Goal: Information Seeking & Learning: Learn about a topic

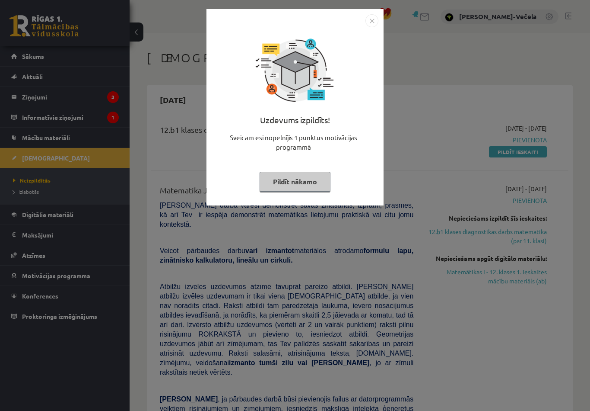
click at [285, 184] on button "Pildīt nākamo" at bounding box center [295, 182] width 71 height 20
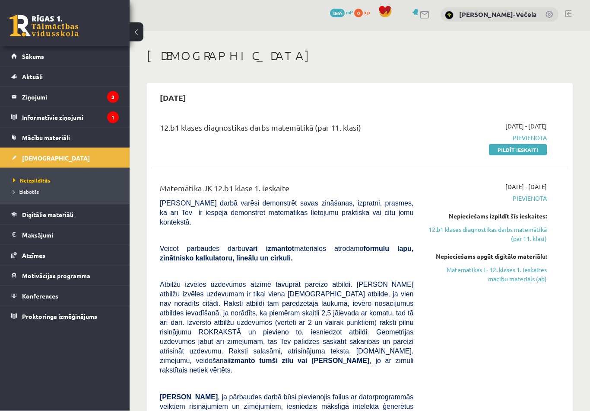
scroll to position [2, 0]
click at [505, 150] on link "Pildīt ieskaiti" at bounding box center [518, 149] width 58 height 11
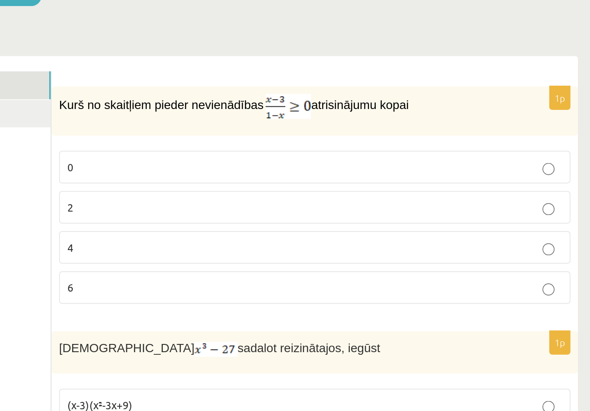
click at [277, 223] on label "2" at bounding box center [423, 232] width 292 height 19
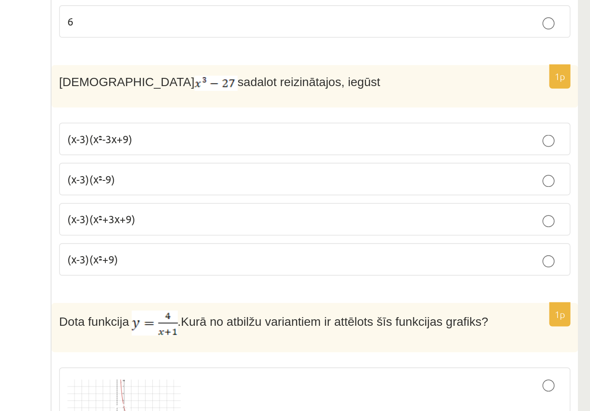
scroll to position [98, 0]
click at [281, 289] on p "(x-3)(x²+3x+9)" at bounding box center [422, 293] width 283 height 9
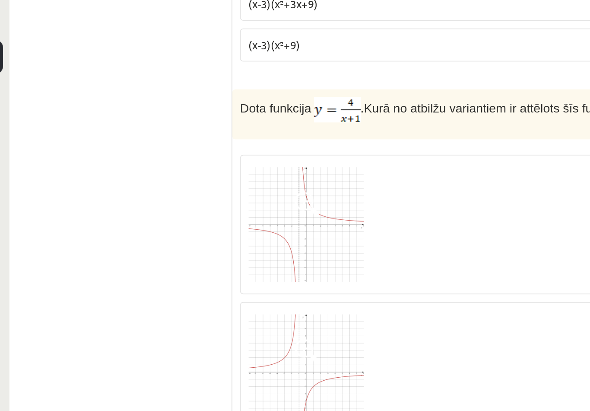
scroll to position [385, 0]
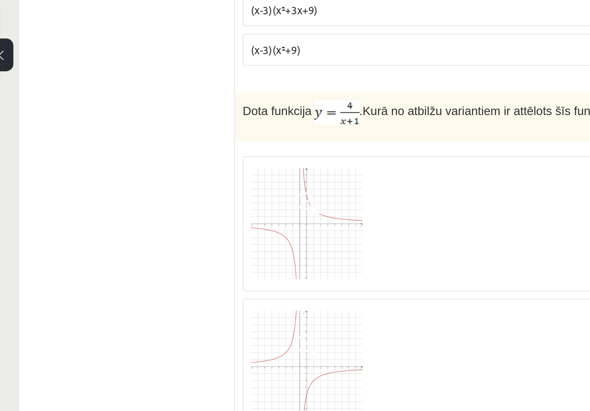
click at [281, 131] on div at bounding box center [422, 130] width 283 height 69
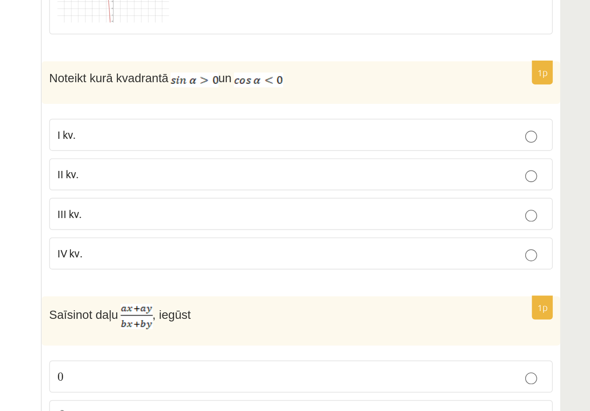
scroll to position [619, 0]
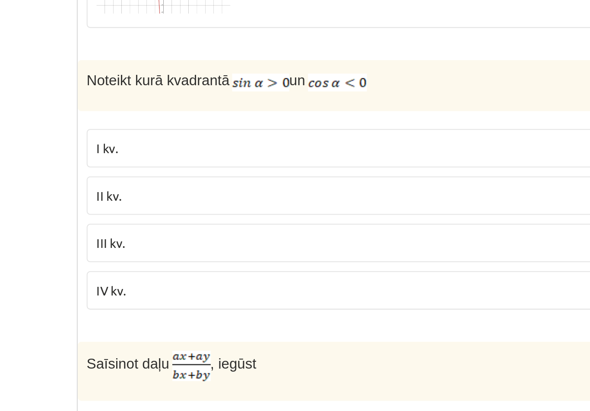
click at [281, 261] on p "II kv." at bounding box center [422, 265] width 283 height 9
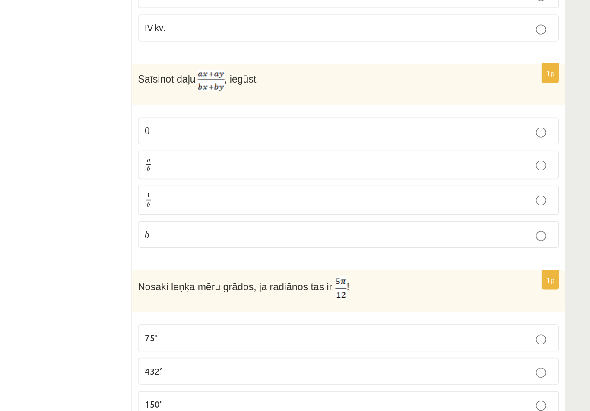
scroll to position [846, 0]
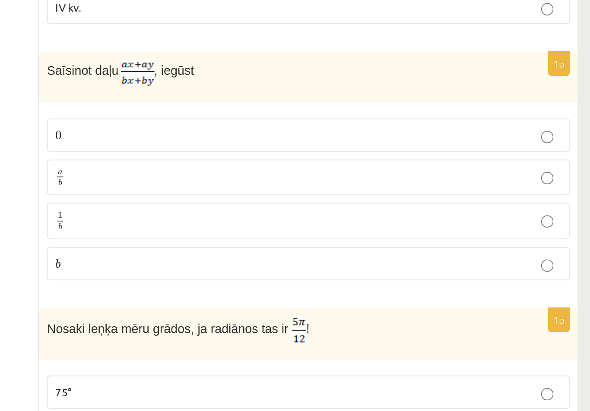
click at [277, 169] on label "a b a b" at bounding box center [423, 179] width 292 height 20
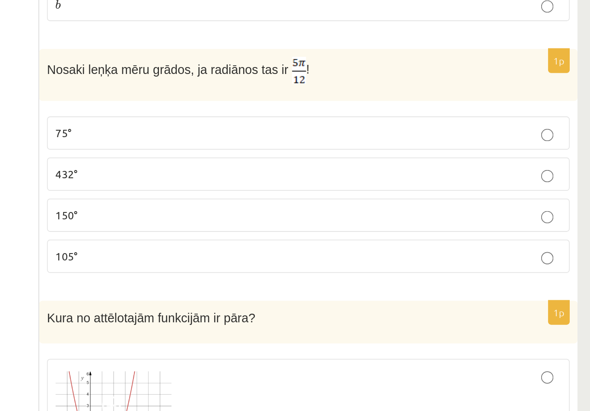
scroll to position [897, 0]
click at [281, 243] on p "75°" at bounding box center [422, 247] width 283 height 9
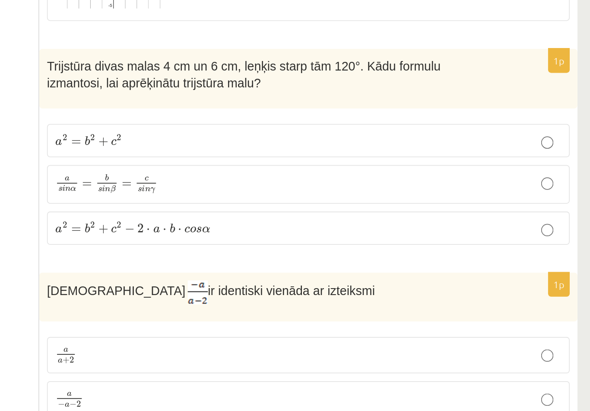
scroll to position [1328, 0]
click at [281, 296] on p "a 2 = b 2 + c 2 − 2 ⋅ a ⋅ b ⋅ c o s α a 2 = b 2 + c 2 − 2 ⋅ a ⋅ b ⋅ c o s α" at bounding box center [422, 300] width 283 height 9
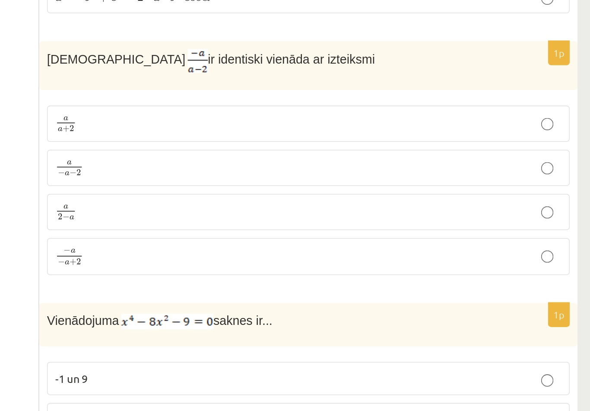
scroll to position [1458, 0]
click at [281, 287] on p "a 2 − a a 2 − a" at bounding box center [422, 292] width 283 height 11
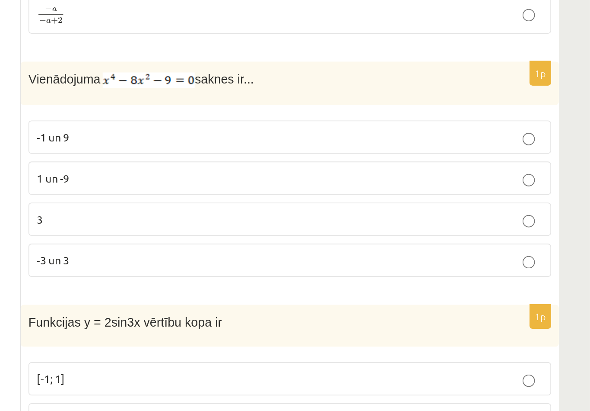
scroll to position [1611, 0]
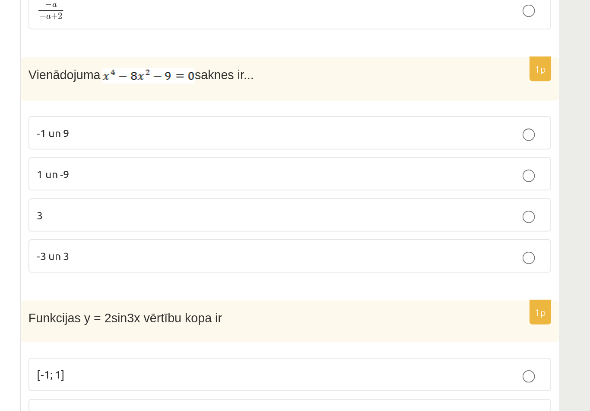
click at [281, 227] on p "-1 un 9" at bounding box center [422, 231] width 283 height 9
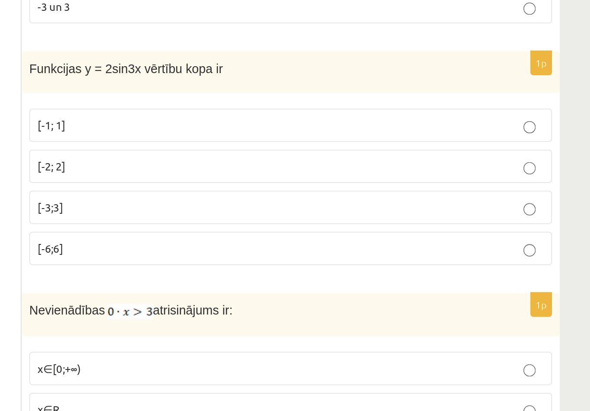
scroll to position [1733, 0]
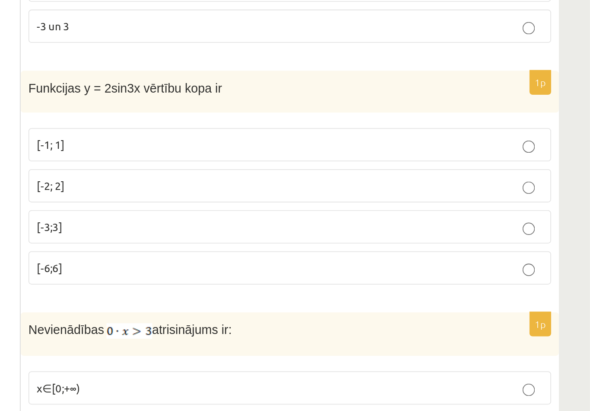
click at [281, 262] on p "[-2; 2]" at bounding box center [422, 266] width 283 height 9
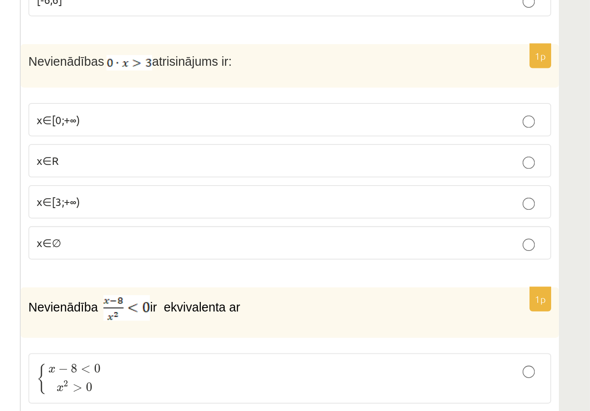
scroll to position [1873, 0]
click at [281, 305] on p "x∈∅" at bounding box center [422, 309] width 283 height 9
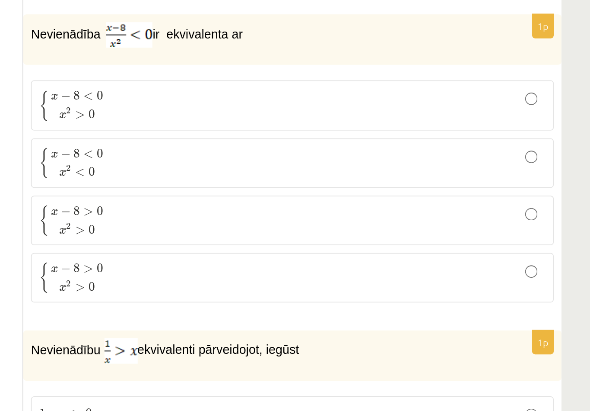
scroll to position [2025, 0]
click at [281, 223] on p "{ x − 8 < 0 x 2 > 0 { x − 8 < 0 x 2 > 0" at bounding box center [422, 232] width 283 height 18
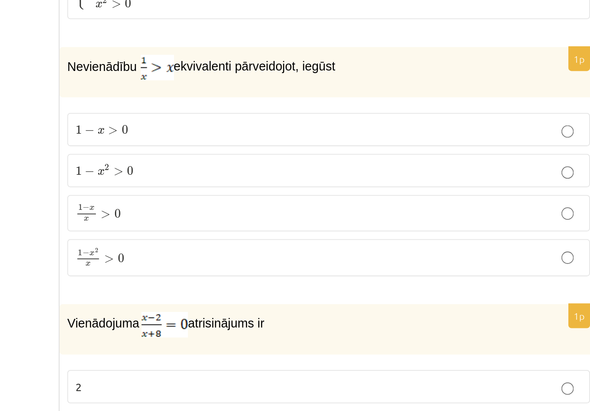
scroll to position [2183, 0]
click at [281, 312] on p "1 − x 2 x > 0 1 − x 2 x > 0" at bounding box center [422, 317] width 283 height 11
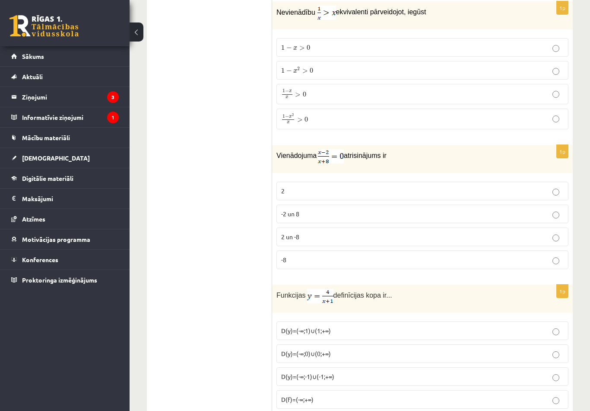
scroll to position [2389, 0]
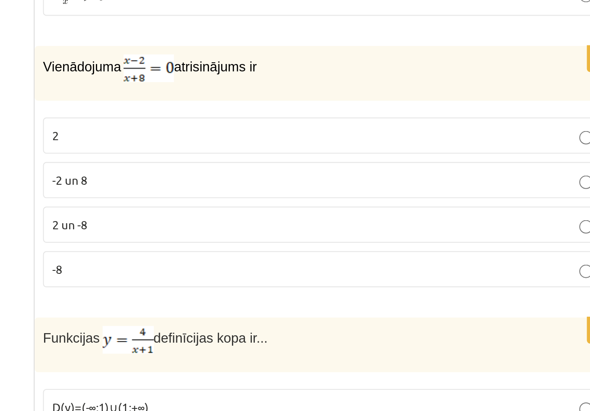
click at [277, 174] on label "2" at bounding box center [423, 183] width 292 height 19
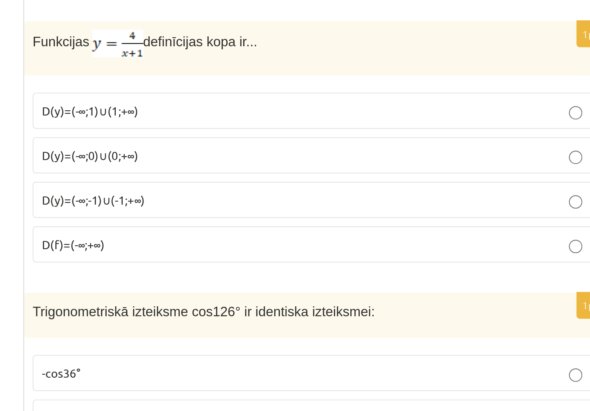
scroll to position [2463, 0]
click at [281, 290] on p "D(y)=(-∞;-1)∪(-1;+∞)" at bounding box center [422, 294] width 283 height 9
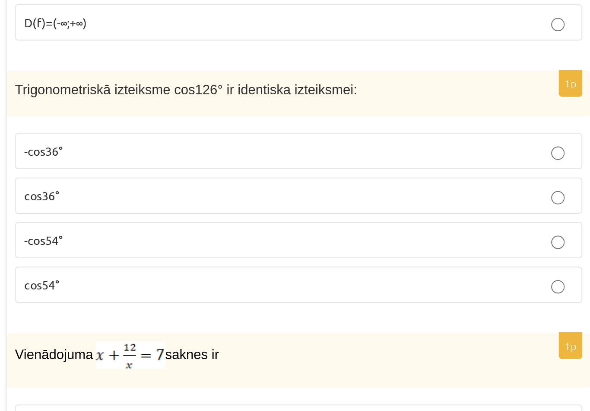
scroll to position [2577, 0]
click at [277, 329] on label "cos54°" at bounding box center [423, 338] width 292 height 19
click at [281, 311] on p "-cos54°" at bounding box center [422, 315] width 283 height 9
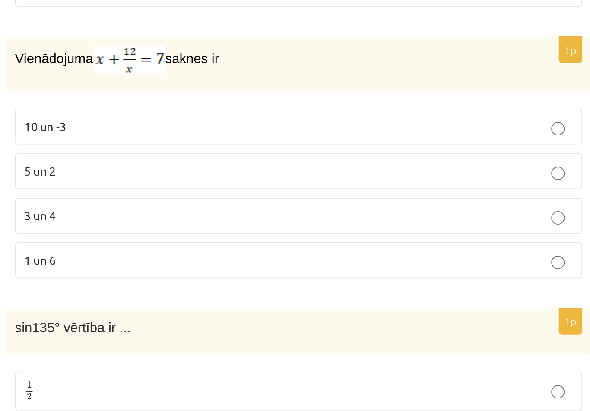
scroll to position [2729, 0]
click at [277, 294] on label "3 un 4" at bounding box center [423, 303] width 292 height 19
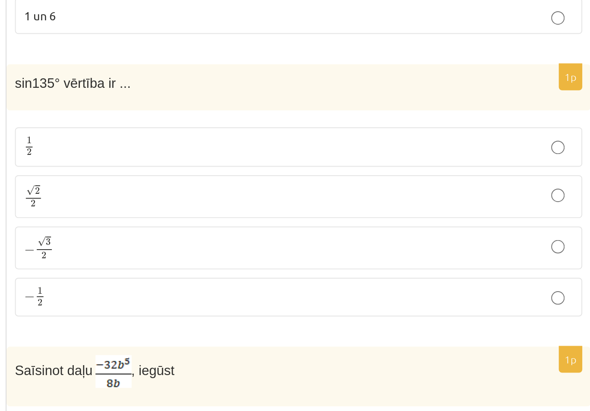
scroll to position [2855, 0]
click at [281, 313] on p "− √ 3 2 − 3 2" at bounding box center [422, 319] width 283 height 13
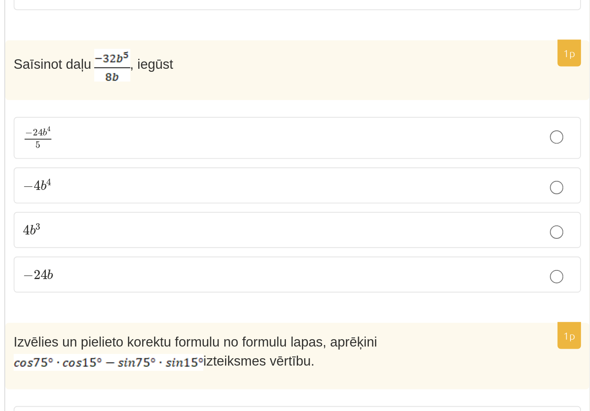
scroll to position [3012, 0]
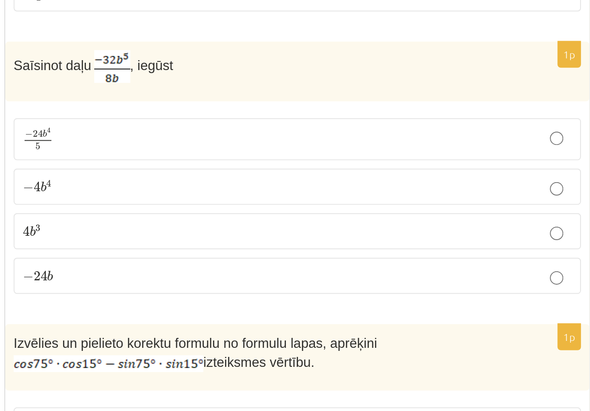
click at [281, 284] on p "− 4 b 4 − 4 b 4" at bounding box center [422, 288] width 283 height 9
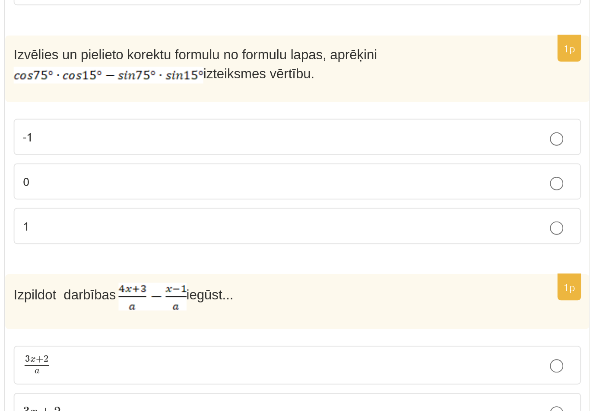
scroll to position [3160, 0]
click at [281, 281] on p "0" at bounding box center [422, 285] width 283 height 9
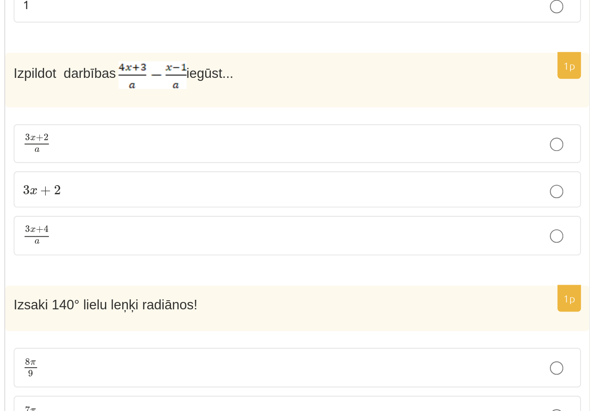
scroll to position [3274, 0]
click at [281, 308] on p "3 x + 4 a 3 x + 4 a" at bounding box center [422, 313] width 283 height 11
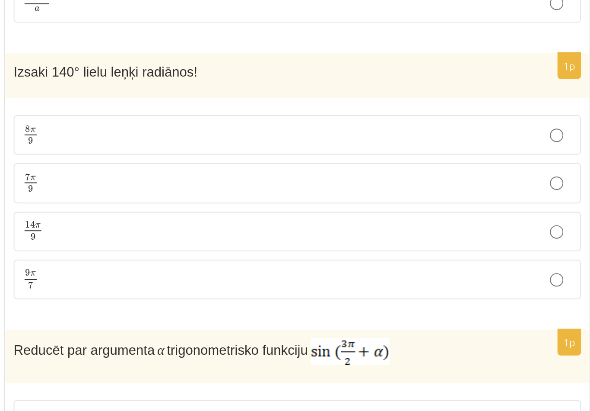
scroll to position [3393, 0]
click at [277, 276] on label "7 π 9 7 π 9" at bounding box center [423, 286] width 292 height 20
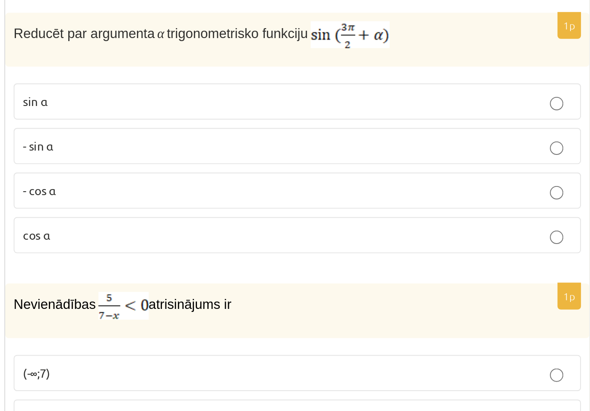
scroll to position [3556, 0]
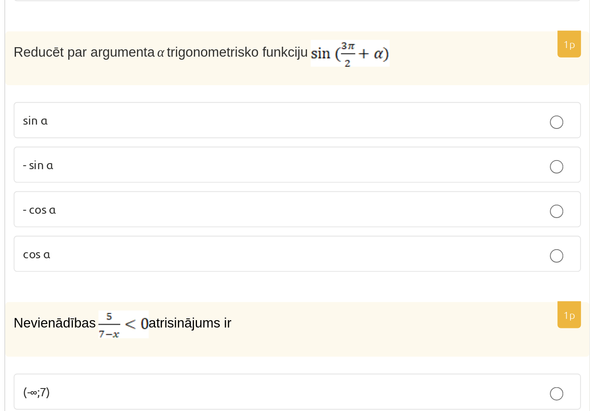
click at [281, 286] on p "- cos ⁡α" at bounding box center [422, 290] width 283 height 9
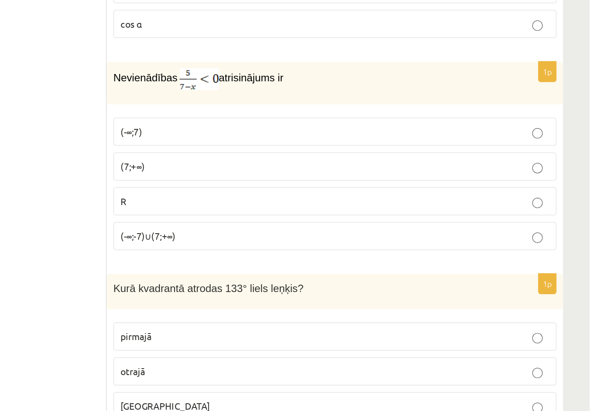
scroll to position [3724, 0]
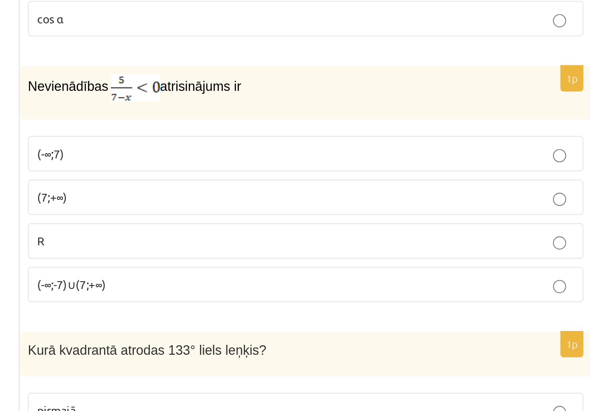
click at [277, 230] on label "(7;+∞)" at bounding box center [423, 239] width 292 height 19
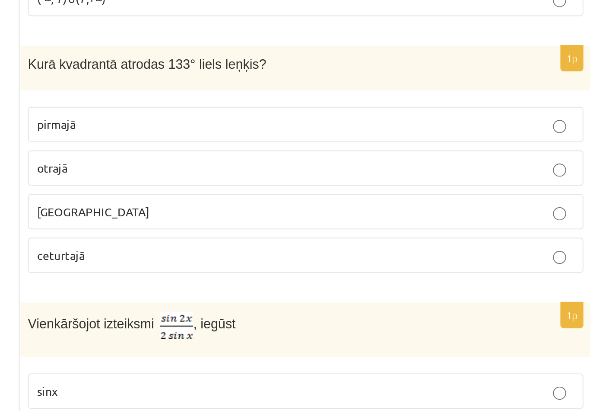
scroll to position [3823, 0]
click at [281, 271] on p "otrajā" at bounding box center [422, 275] width 283 height 9
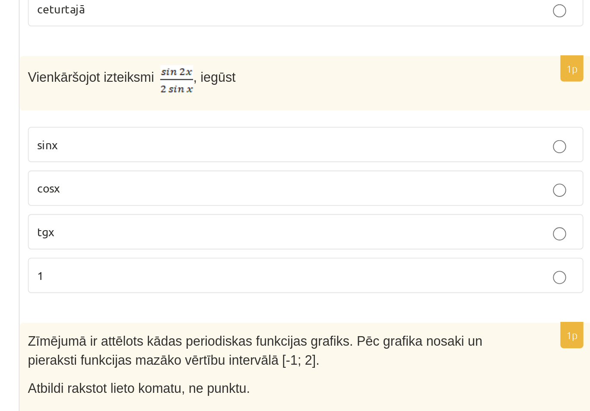
scroll to position [3952, 0]
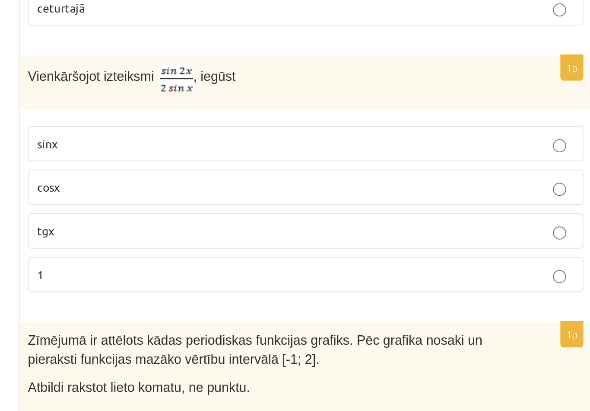
click at [281, 281] on p "cosx" at bounding box center [422, 285] width 283 height 9
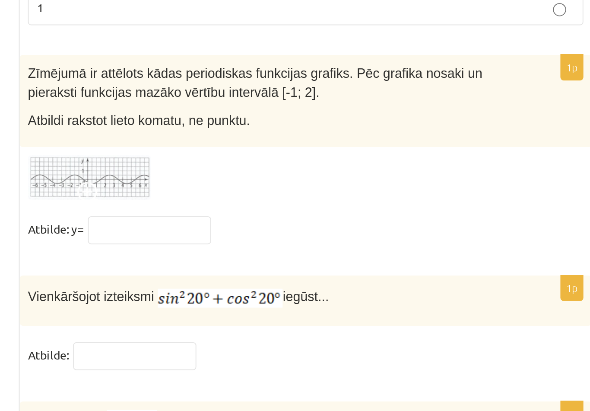
scroll to position [4092, 0]
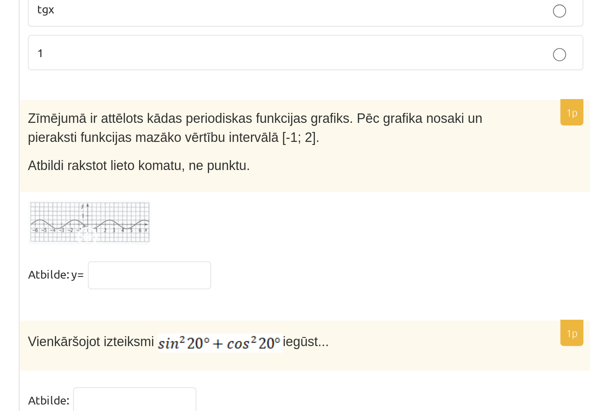
click at [277, 270] on img at bounding box center [309, 282] width 65 height 24
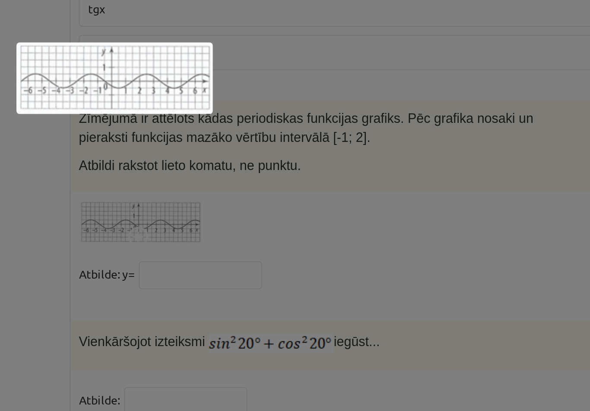
click at [151, 108] on div at bounding box center [295, 205] width 590 height 411
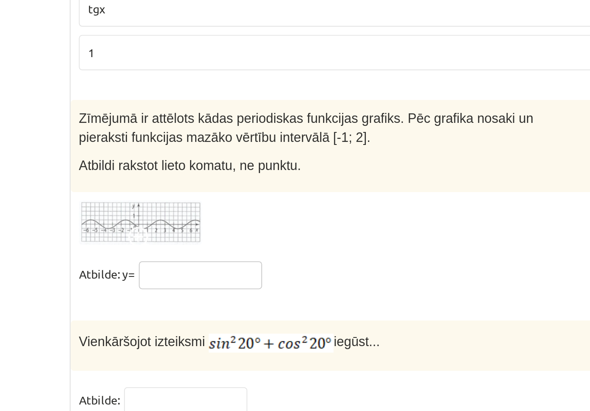
click at [308, 302] on input "text" at bounding box center [340, 309] width 65 height 15
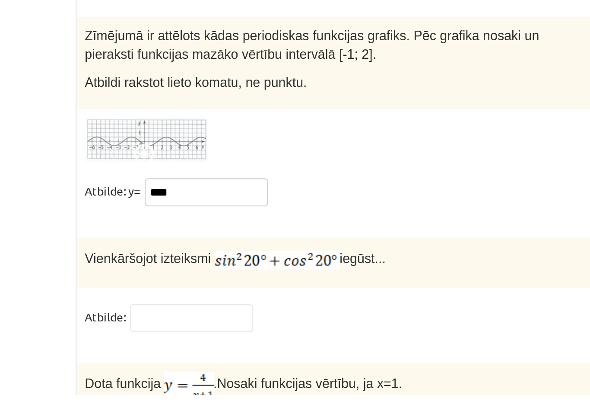
scroll to position [4097, 0]
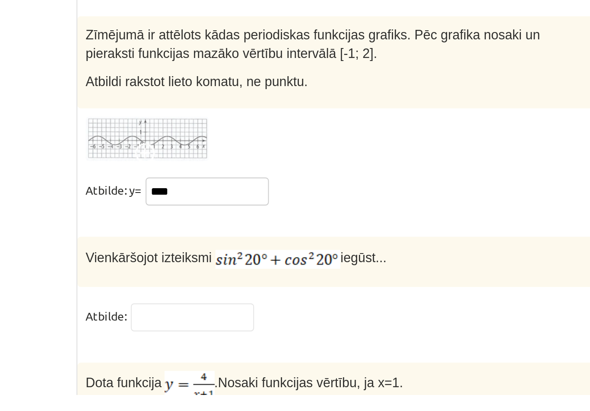
type input "****"
click at [300, 363] on input "text" at bounding box center [332, 370] width 65 height 15
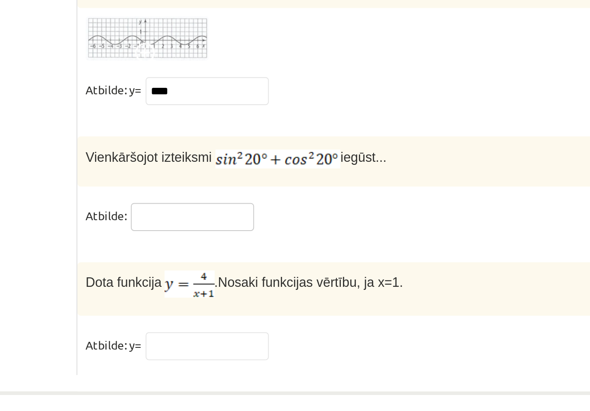
scroll to position [4151, 0]
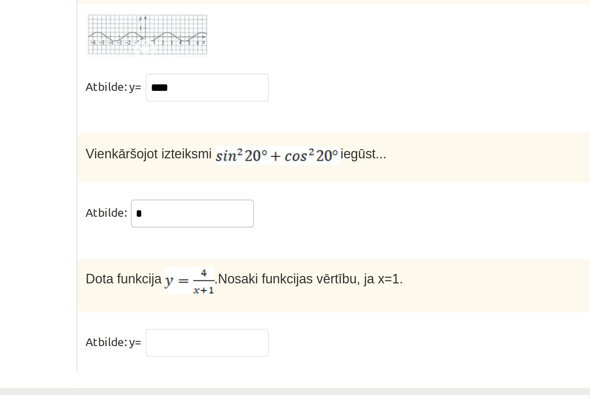
type input "*"
click at [308, 376] on input "text" at bounding box center [340, 383] width 65 height 15
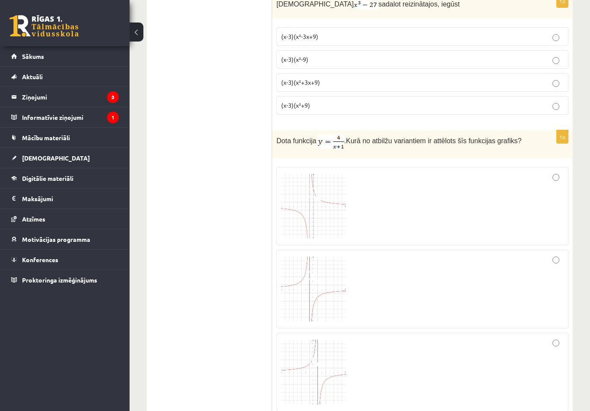
scroll to position [0, 0]
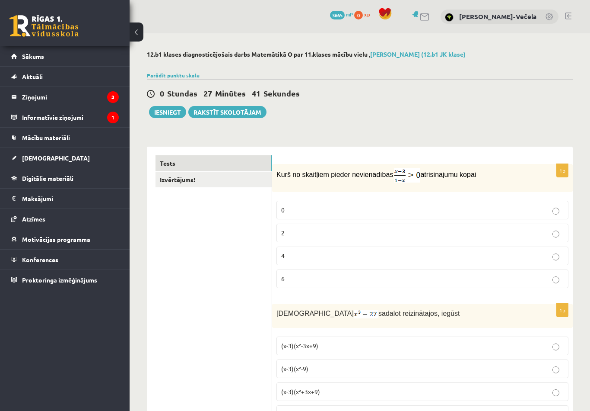
type input "*"
click at [188, 182] on link "Izvērtējums!" at bounding box center [214, 180] width 116 height 16
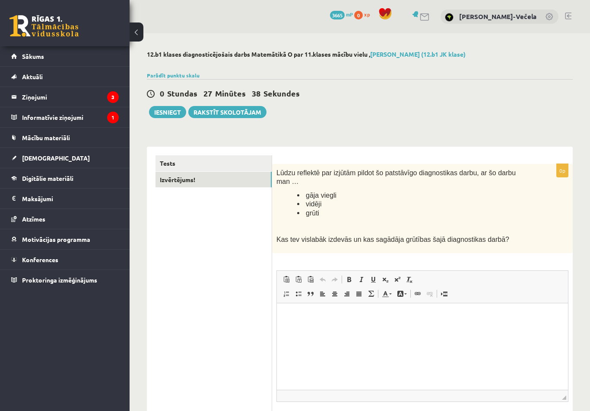
click at [167, 112] on button "Iesniegt" at bounding box center [167, 112] width 37 height 12
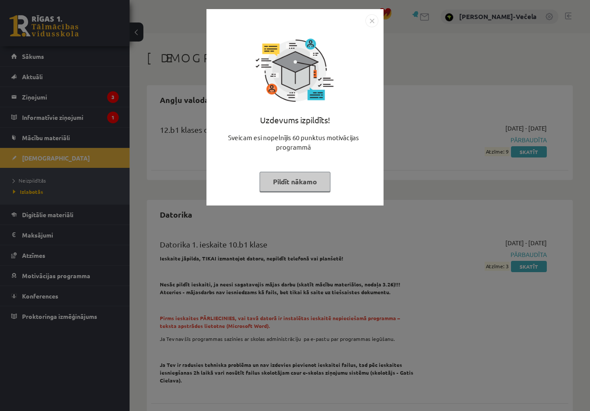
click at [286, 179] on button "Pildīt nākamo" at bounding box center [295, 182] width 71 height 20
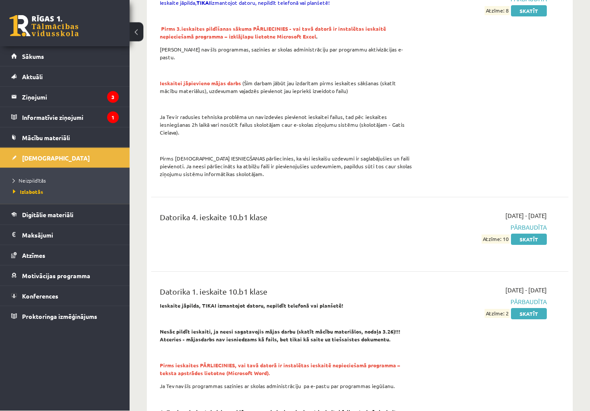
click at [31, 177] on span "Neizpildītās" at bounding box center [29, 180] width 33 height 7
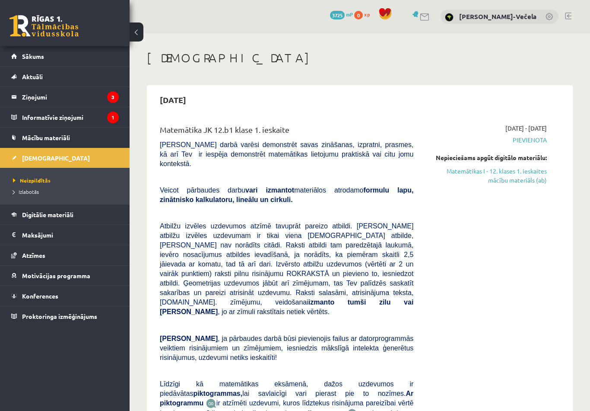
click at [525, 173] on link "Matemātikas I - 12. klases 1. ieskaites mācību materiāls (ab)" at bounding box center [487, 175] width 121 height 18
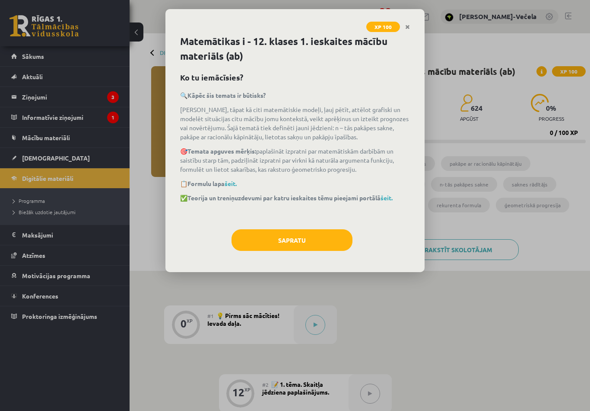
click at [308, 247] on button "Sapratu" at bounding box center [292, 240] width 121 height 22
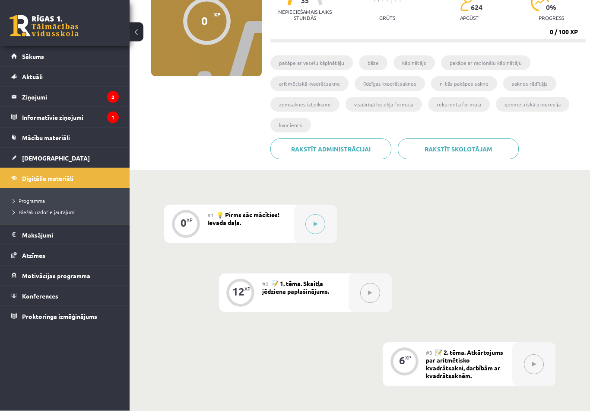
scroll to position [101, 0]
click at [311, 228] on button at bounding box center [316, 223] width 20 height 20
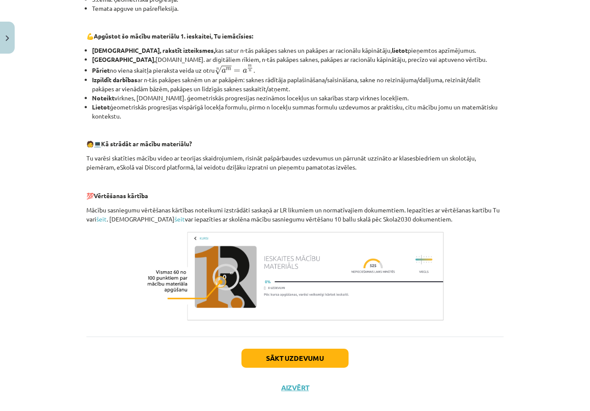
scroll to position [271, 0]
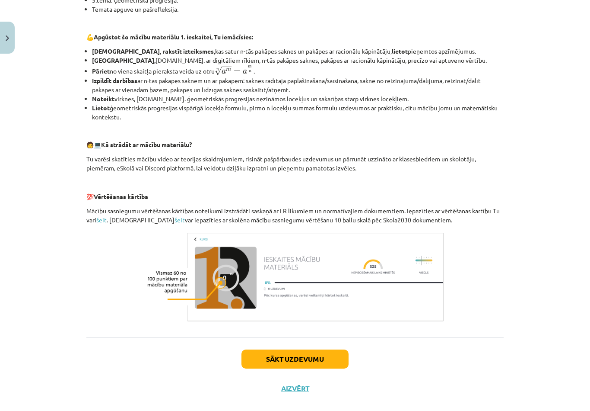
click at [260, 363] on button "Sākt uzdevumu" at bounding box center [295, 358] width 107 height 19
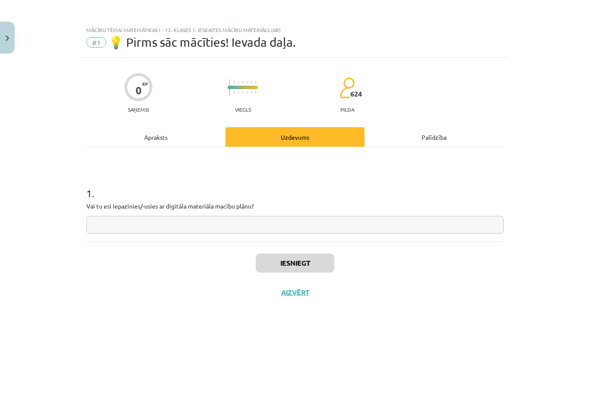
click at [134, 224] on input "text" at bounding box center [294, 225] width 417 height 18
type input "**"
click at [291, 264] on button "Iesniegt" at bounding box center [295, 262] width 79 height 19
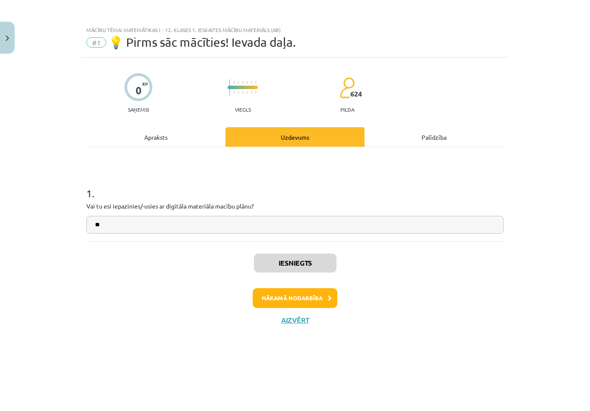
click at [319, 296] on button "Nākamā nodarbība" at bounding box center [295, 298] width 85 height 20
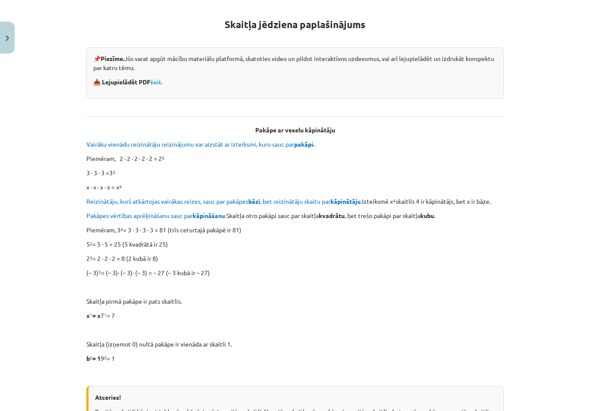
scroll to position [152, 0]
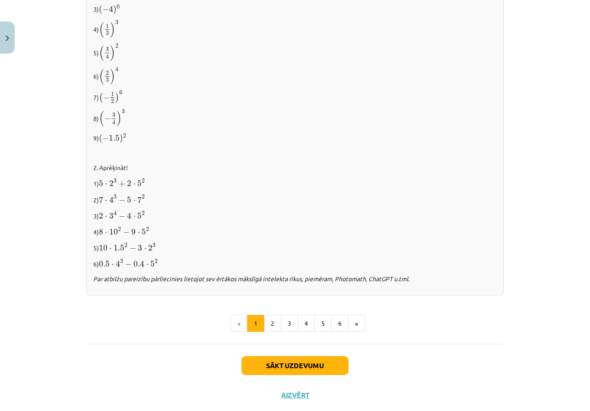
click at [314, 359] on button "Sākt uzdevumu" at bounding box center [295, 365] width 107 height 19
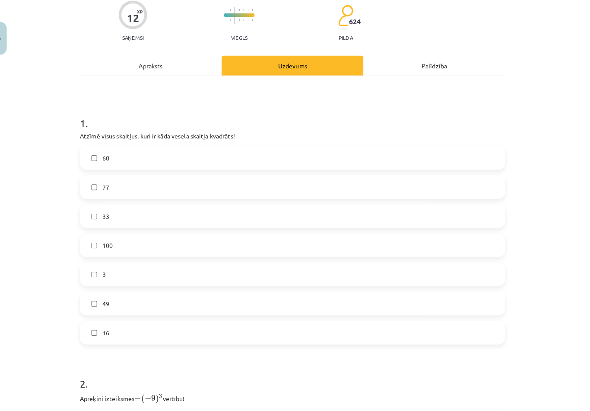
scroll to position [73, 0]
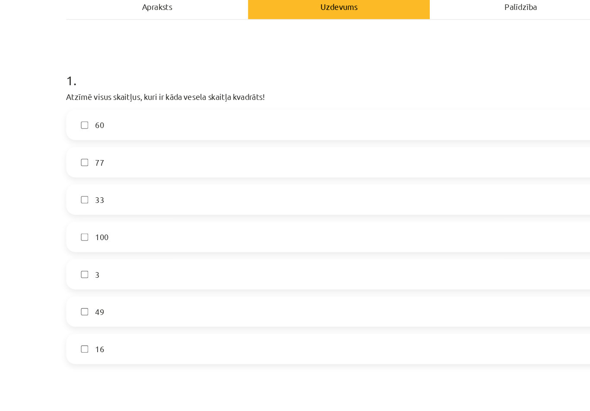
click at [96, 229] on label "100" at bounding box center [295, 240] width 416 height 22
click at [127, 287] on label "49" at bounding box center [295, 298] width 416 height 22
click at [112, 315] on label "16" at bounding box center [295, 326] width 416 height 22
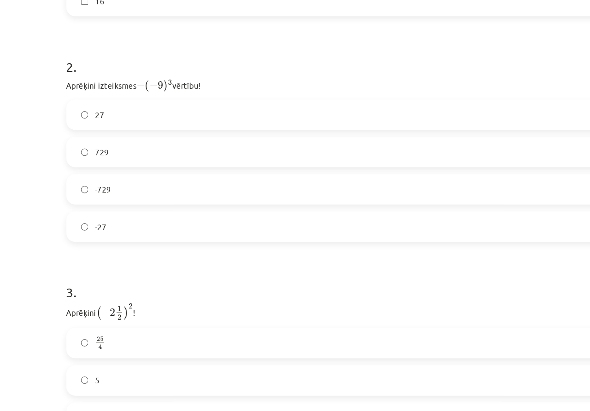
scroll to position [338, 0]
click at [115, 166] on label "729" at bounding box center [295, 177] width 416 height 22
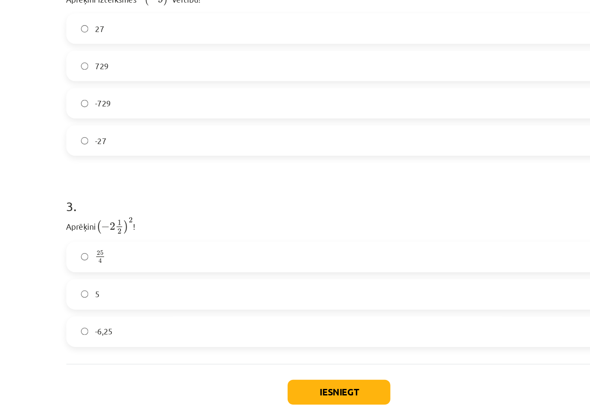
scroll to position [403, 0]
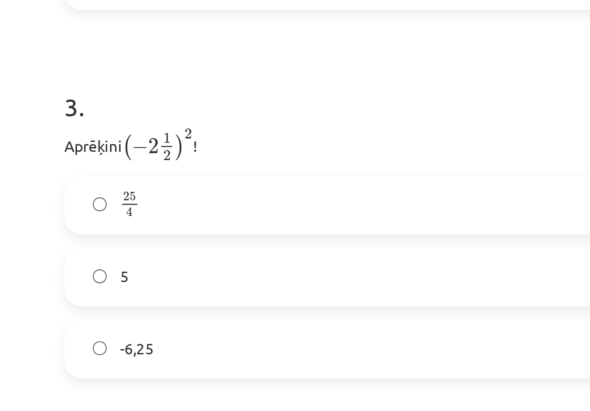
click at [87, 246] on label "25 4 25 4" at bounding box center [295, 257] width 416 height 22
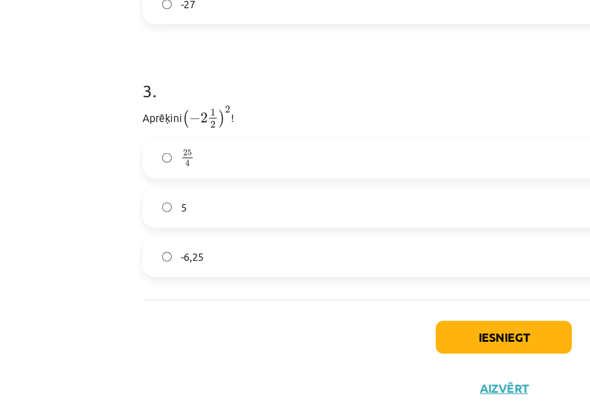
scroll to position [175, 0]
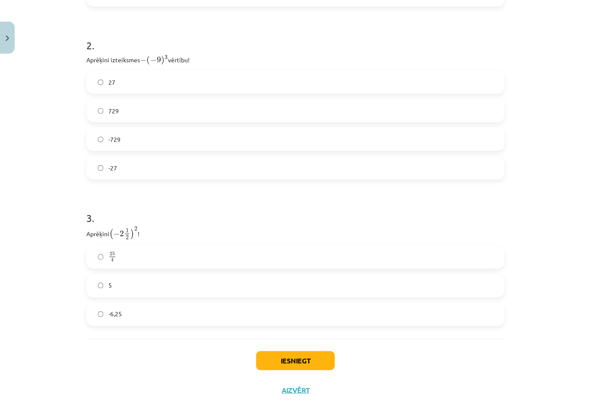
click at [303, 352] on button "Iesniegt" at bounding box center [295, 359] width 79 height 19
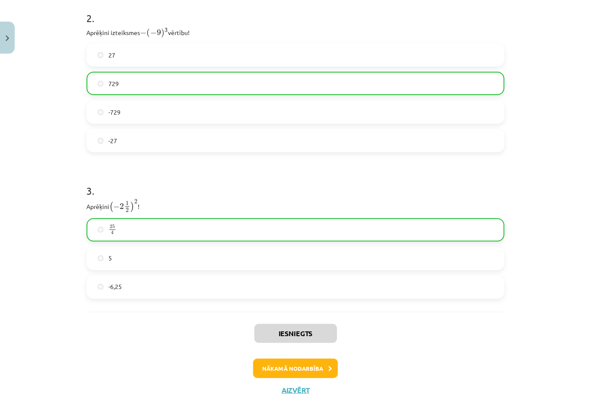
click at [309, 364] on button "Nākamā nodarbība" at bounding box center [295, 368] width 85 height 20
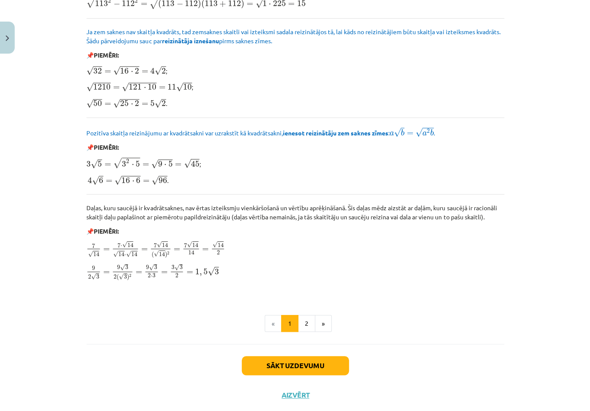
click at [315, 355] on button "Sākt uzdevumu" at bounding box center [295, 364] width 107 height 19
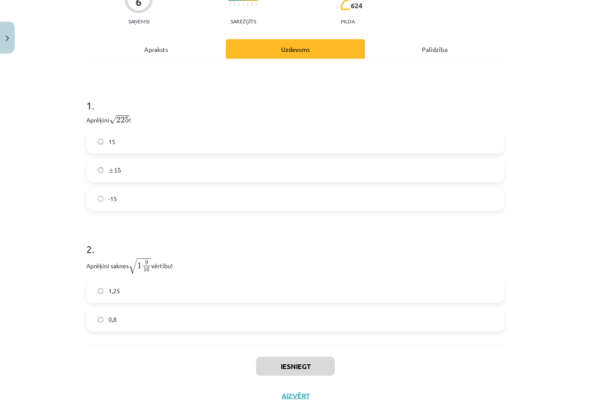
scroll to position [181, 0]
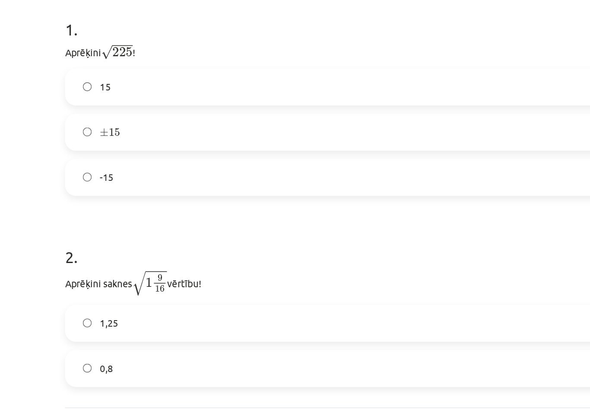
click at [125, 131] on label "15" at bounding box center [295, 142] width 416 height 22
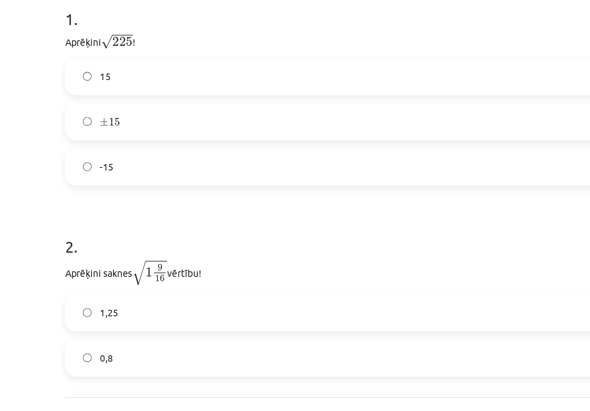
scroll to position [108, 0]
click at [121, 274] on label "1,25" at bounding box center [295, 285] width 416 height 22
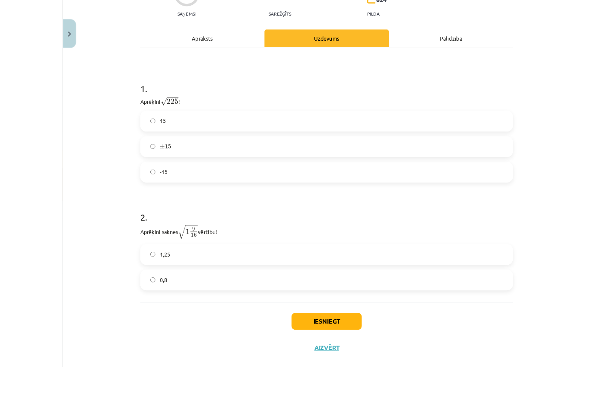
scroll to position [143, 0]
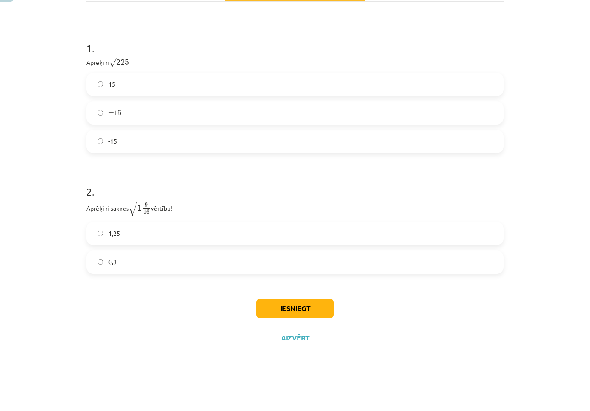
click at [309, 360] on div "Mācību tēma: Matemātikas i - 12. klases 1. ieskaites mācību materiāls (ab) #3 📝…" at bounding box center [295, 205] width 590 height 411
click at [306, 356] on div "Mācību tēma: Matemātikas i - 12. klases 1. ieskaites mācību materiāls (ab) #3 📝…" at bounding box center [295, 205] width 590 height 411
click at [289, 360] on div "Mācību tēma: Matemātikas i - 12. klases 1. ieskaites mācību materiāls (ab) #3 📝…" at bounding box center [295, 205] width 590 height 411
click at [308, 354] on div "Mācību tēma: Matemātikas i - 12. klases 1. ieskaites mācību materiāls (ab) #3 📝…" at bounding box center [295, 205] width 590 height 411
click at [309, 354] on div "Mācību tēma: Matemātikas i - 12. klases 1. ieskaites mācību materiāls (ab) #3 📝…" at bounding box center [295, 205] width 590 height 411
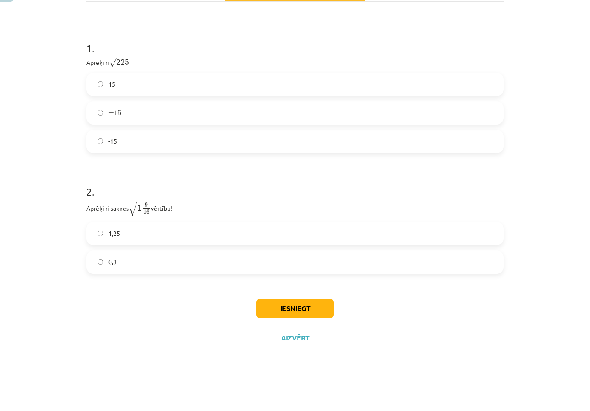
click at [315, 360] on div "Mācību tēma: Matemātikas i - 12. klases 1. ieskaites mācību materiāls (ab) #3 📝…" at bounding box center [295, 205] width 590 height 411
click at [319, 357] on div "Mācību tēma: Matemātikas i - 12. klases 1. ieskaites mācību materiāls (ab) #3 📝…" at bounding box center [295, 205] width 590 height 411
click at [305, 358] on div "Mācību tēma: Matemātikas i - 12. klases 1. ieskaites mācību materiāls (ab) #3 📝…" at bounding box center [295, 205] width 590 height 411
click at [313, 358] on div "Mācību tēma: Matemātikas i - 12. klases 1. ieskaites mācību materiāls (ab) #3 📝…" at bounding box center [295, 205] width 590 height 411
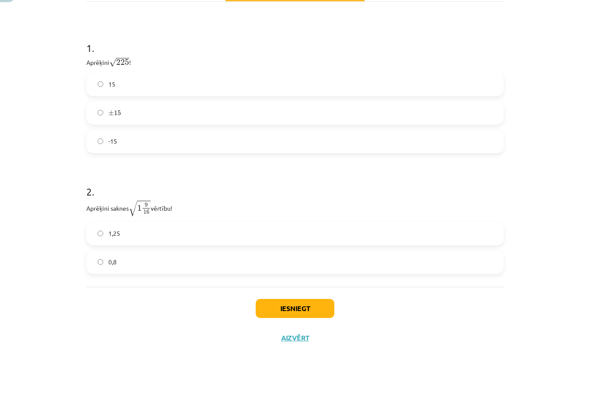
click at [314, 359] on div "Mācību tēma: Matemātikas i - 12. klases 1. ieskaites mācību materiāls (ab) #3 📝…" at bounding box center [295, 205] width 590 height 411
click at [310, 357] on div "Mācību tēma: Matemātikas i - 12. klases 1. ieskaites mācību materiāls (ab) #3 📝…" at bounding box center [295, 205] width 590 height 411
click at [309, 362] on div "Mācību tēma: Matemātikas i - 12. klases 1. ieskaites mācību materiāls (ab) #3 📝…" at bounding box center [295, 205] width 590 height 411
click at [323, 349] on div "6 XP Saņemsi Sarežģīts 624 pilda Apraksts Uzdevums Palīdzība 1 . Aprēķini √ 225…" at bounding box center [295, 184] width 428 height 440
click at [327, 359] on div "Mācību tēma: Matemātikas i - 12. klases 1. ieskaites mācību materiāls (ab) #3 📝…" at bounding box center [295, 205] width 590 height 411
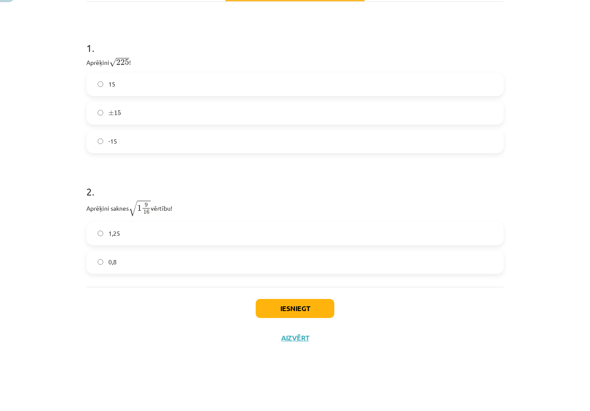
click at [322, 357] on div "Mācību tēma: Matemātikas i - 12. klases 1. ieskaites mācību materiāls (ab) #3 📝…" at bounding box center [295, 205] width 590 height 411
click at [290, 359] on div "Mācību tēma: Matemātikas i - 12. klases 1. ieskaites mācību materiāls (ab) #3 📝…" at bounding box center [295, 205] width 590 height 411
click at [291, 360] on div "Mācību tēma: Matemātikas i - 12. klases 1. ieskaites mācību materiāls (ab) #3 📝…" at bounding box center [295, 205] width 590 height 411
click at [288, 358] on div "Mācību tēma: Matemātikas i - 12. klases 1. ieskaites mācību materiāls (ab) #3 📝…" at bounding box center [295, 205] width 590 height 411
click at [289, 357] on div "Mācību tēma: Matemātikas i - 12. klases 1. ieskaites mācību materiāls (ab) #3 📝…" at bounding box center [295, 205] width 590 height 411
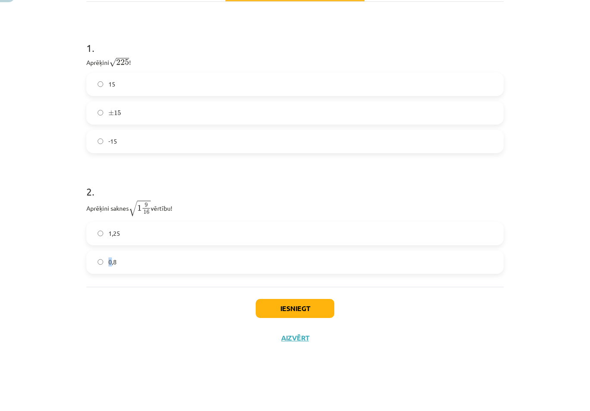
click at [309, 356] on div "Mācību tēma: Matemātikas i - 12. klases 1. ieskaites mācību materiāls (ab) #3 📝…" at bounding box center [295, 205] width 590 height 411
click at [317, 357] on div "Mācību tēma: Matemātikas i - 12. klases 1. ieskaites mācību materiāls (ab) #3 📝…" at bounding box center [295, 205] width 590 height 411
click at [313, 354] on div "Mācību tēma: Matemātikas i - 12. klases 1. ieskaites mācību materiāls (ab) #3 📝…" at bounding box center [295, 205] width 590 height 411
click at [314, 359] on div "Mācību tēma: Matemātikas i - 12. klases 1. ieskaites mācību materiāls (ab) #3 📝…" at bounding box center [295, 205] width 590 height 411
click at [314, 358] on div "Mācību tēma: Matemātikas i - 12. klases 1. ieskaites mācību materiāls (ab) #3 📝…" at bounding box center [295, 205] width 590 height 411
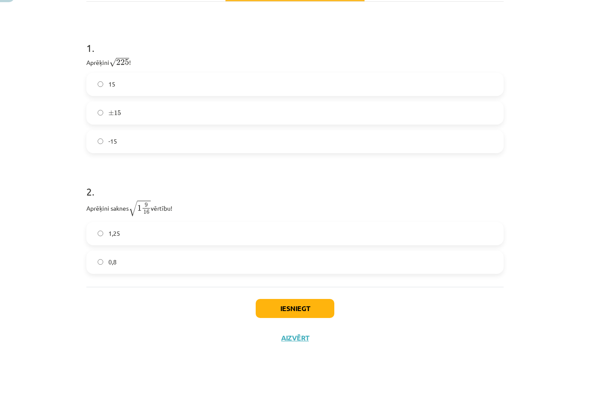
click at [166, 78] on h1 "1 ." at bounding box center [294, 91] width 417 height 27
click at [181, 78] on h1 "1 ." at bounding box center [294, 91] width 417 height 27
click at [196, 78] on h1 "1 ." at bounding box center [294, 91] width 417 height 27
click at [273, 357] on div "Mācību tēma: Matemātikas i - 12. klases 1. ieskaites mācību materiāls (ab) #3 📝…" at bounding box center [295, 205] width 590 height 411
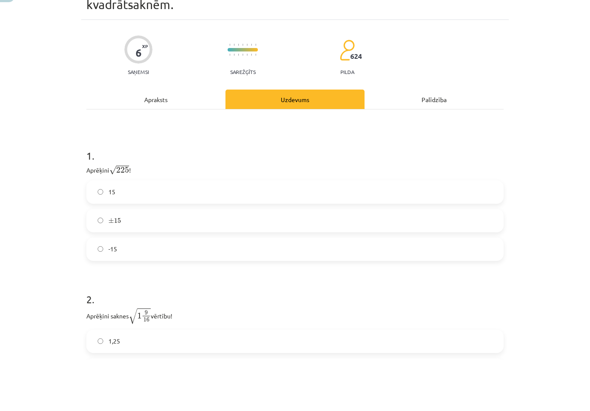
scroll to position [0, 0]
click at [12, 36] on div "Mācību tēma: Matemātikas i - 12. klases 1. ieskaites mācību materiāls (ab) #3 📝…" at bounding box center [295, 205] width 590 height 411
click at [6, 35] on div "Mācību tēma: Matemātikas i - 12. klases 1. ieskaites mācību materiāls (ab) #3 📝…" at bounding box center [295, 205] width 590 height 411
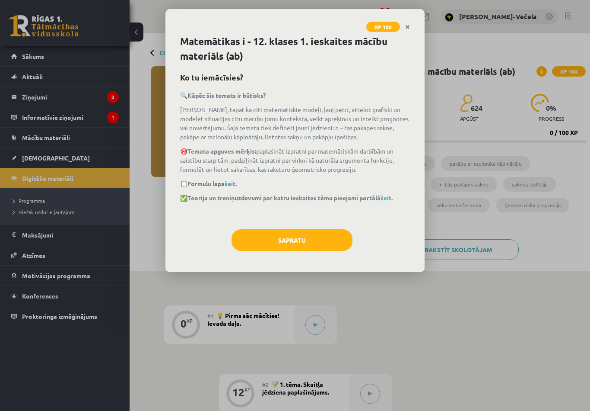
scroll to position [209, 0]
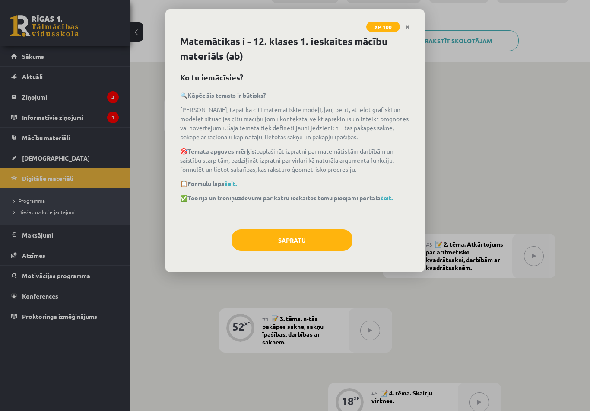
click at [272, 233] on button "Sapratu" at bounding box center [292, 240] width 121 height 22
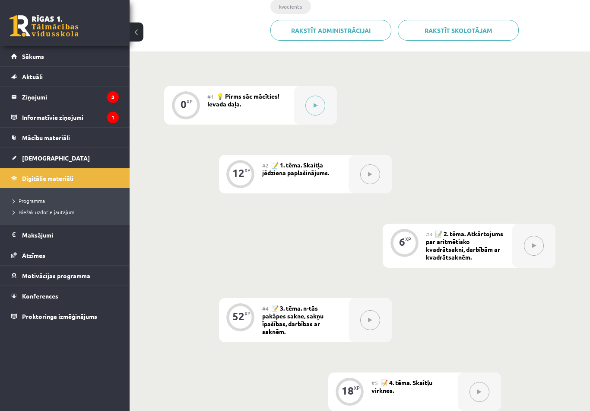
scroll to position [219, 0]
click at [315, 109] on button at bounding box center [316, 106] width 20 height 20
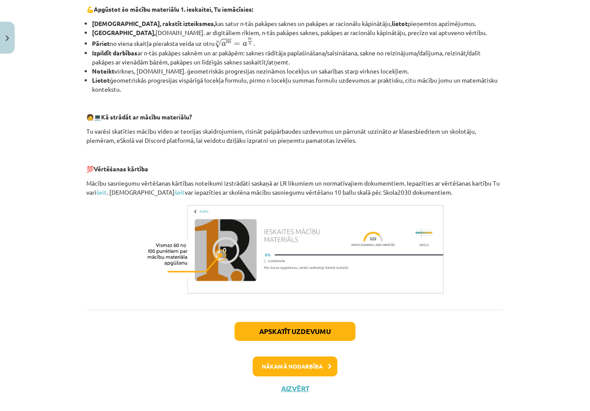
scroll to position [298, 0]
click at [319, 366] on button "Nākamā nodarbība" at bounding box center [295, 367] width 85 height 20
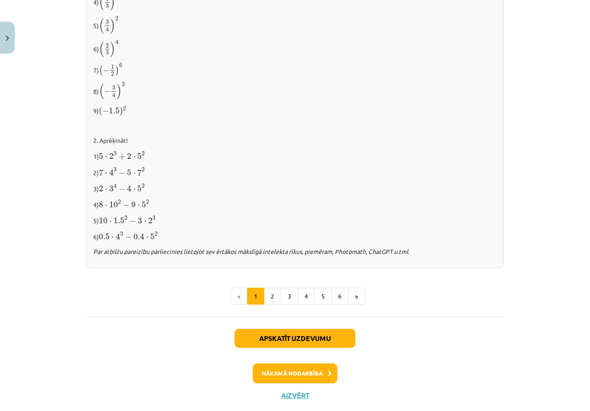
click at [315, 366] on button "Nākamā nodarbība" at bounding box center [295, 373] width 85 height 20
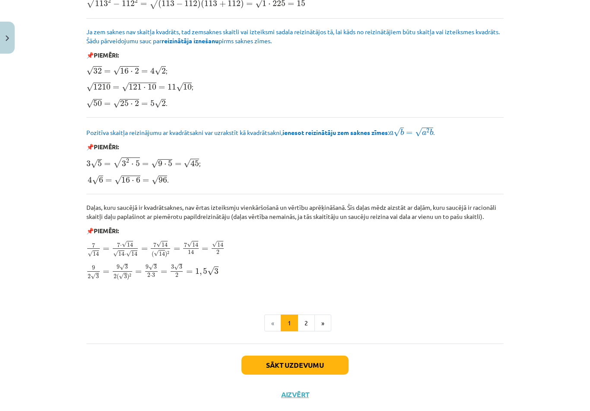
click at [322, 358] on button "Sākt uzdevumu" at bounding box center [295, 364] width 107 height 19
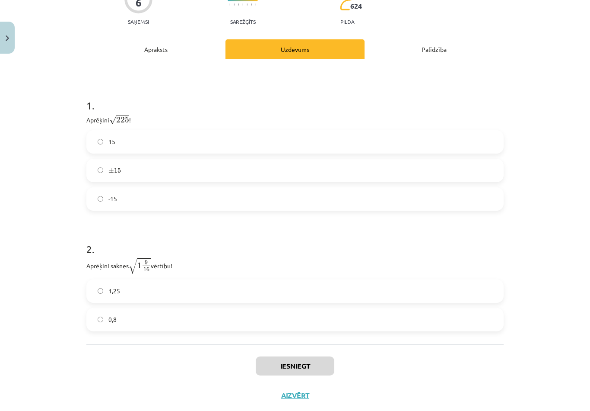
click at [103, 288] on label "1,25" at bounding box center [295, 291] width 416 height 22
click at [101, 137] on label "15" at bounding box center [295, 142] width 416 height 22
click at [309, 368] on button "Iesniegt" at bounding box center [295, 365] width 79 height 19
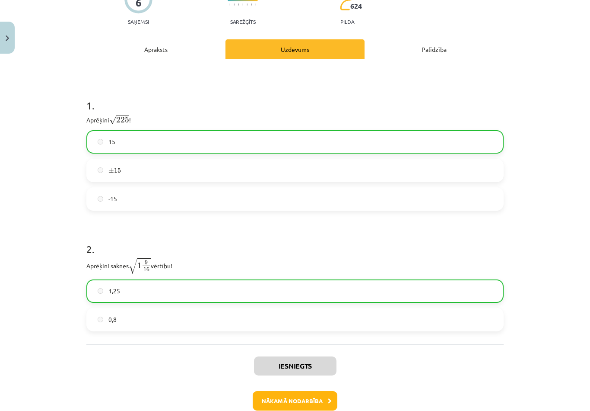
click at [303, 398] on button "Nākamā nodarbība" at bounding box center [295, 401] width 85 height 20
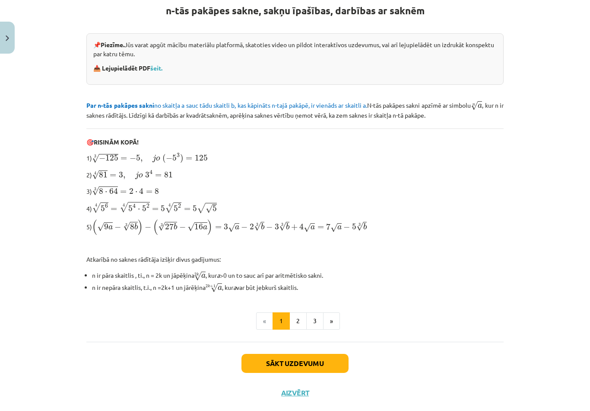
click at [305, 357] on button "Sākt uzdevumu" at bounding box center [295, 363] width 107 height 19
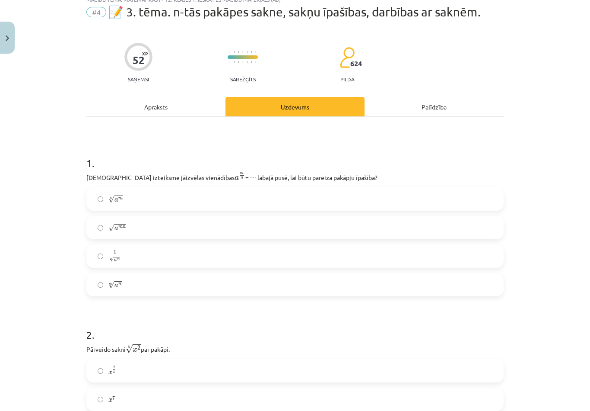
scroll to position [226, 0]
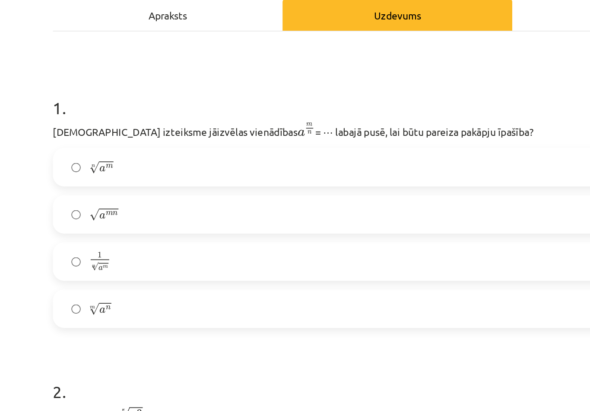
click at [112, 188] on label "n √ a m a m n" at bounding box center [295, 199] width 416 height 22
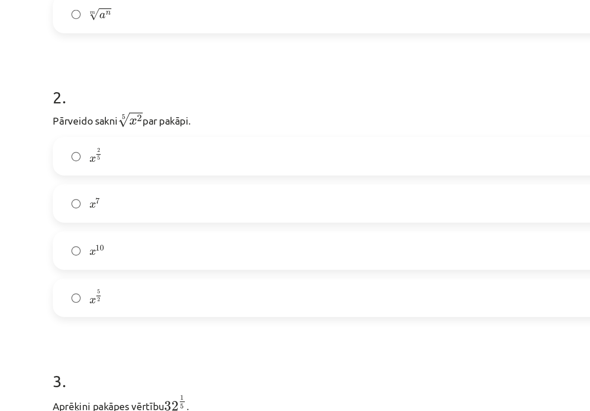
scroll to position [208, 0]
click at [87, 182] on label "x 2 5 x 2 5" at bounding box center [295, 193] width 416 height 22
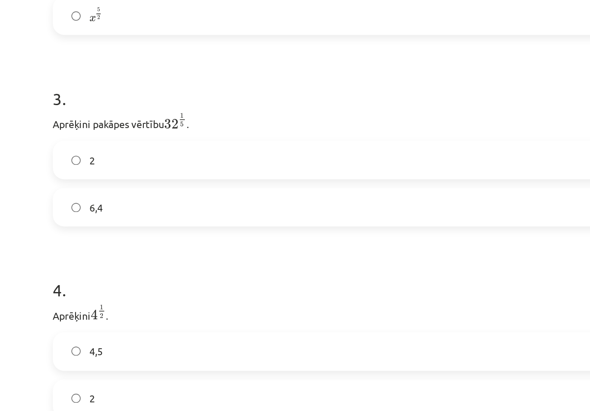
scroll to position [379, 0]
click at [95, 184] on label "2" at bounding box center [295, 195] width 416 height 22
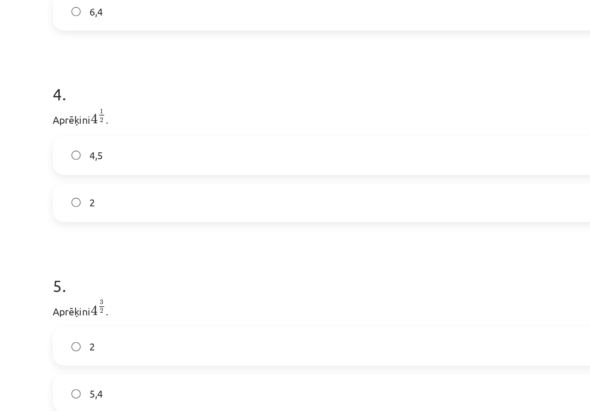
scroll to position [497, 0]
click at [109, 210] on label "2" at bounding box center [295, 221] width 416 height 22
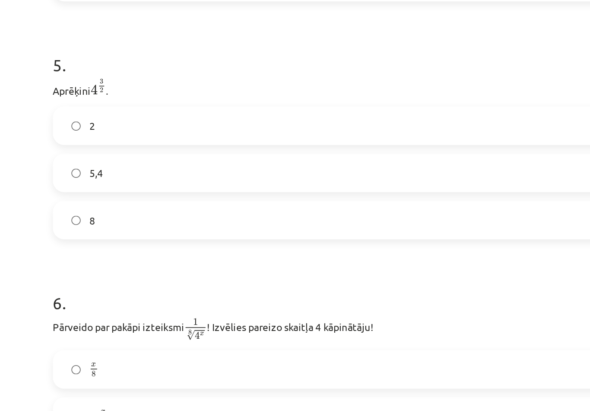
scroll to position [631, 0]
click at [104, 220] on label "8" at bounding box center [295, 231] width 416 height 22
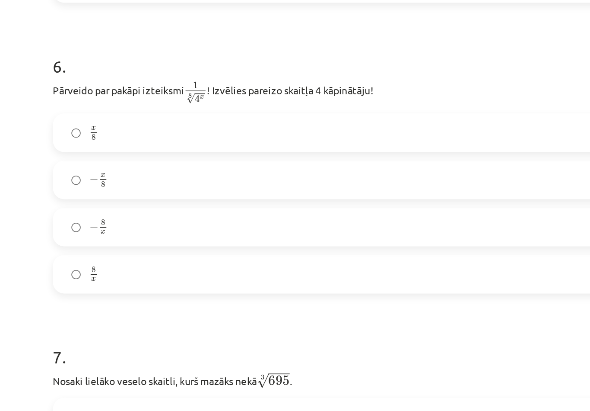
scroll to position [774, 0]
click at [97, 196] on label "− x 8 − x 8" at bounding box center [295, 207] width 416 height 22
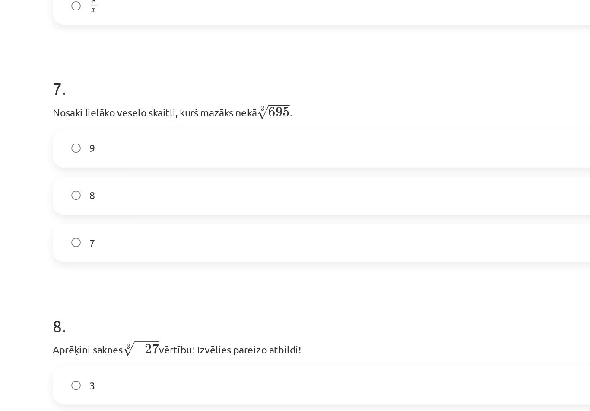
scroll to position [937, 0]
click at [123, 205] on label "8" at bounding box center [295, 216] width 416 height 22
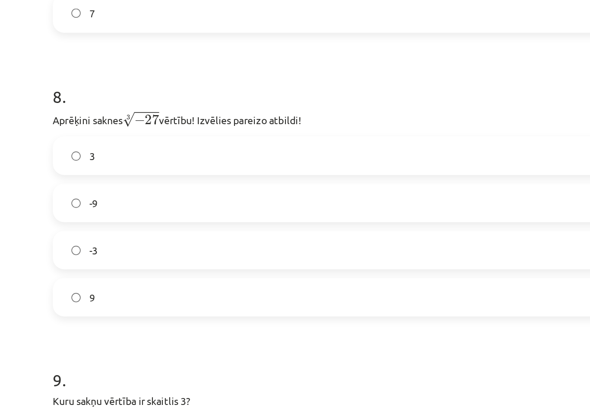
scroll to position [1075, 0]
click at [97, 238] on label "-3" at bounding box center [295, 249] width 416 height 22
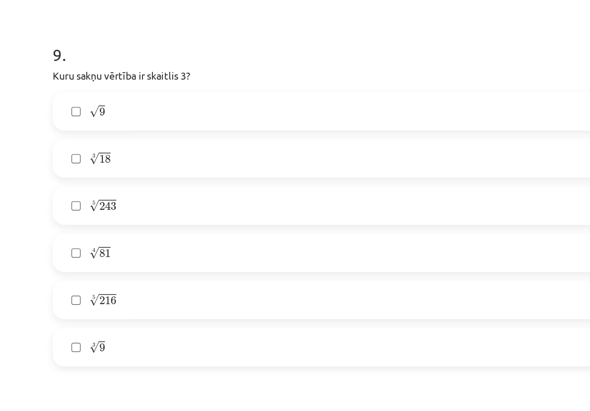
scroll to position [1271, 0]
click at [137, 155] on label "√ 9 9" at bounding box center [295, 166] width 416 height 22
click at [144, 240] on label "4 √ 81 81 4" at bounding box center [295, 251] width 416 height 22
click at [88, 212] on label "5 √ 243 243 5" at bounding box center [295, 223] width 416 height 22
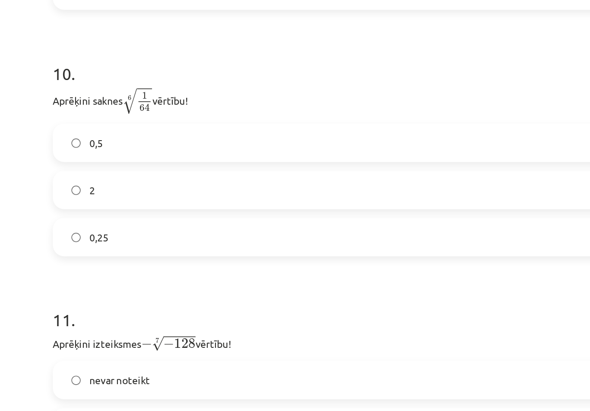
scroll to position [1488, 0]
click at [144, 173] on label "0,5" at bounding box center [295, 184] width 416 height 22
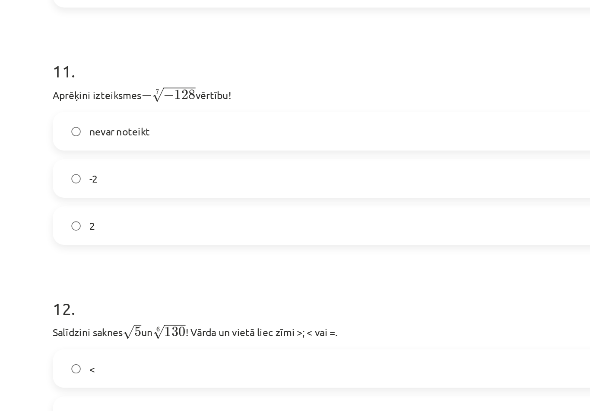
scroll to position [1638, 0]
click at [143, 223] on label "2" at bounding box center [295, 234] width 416 height 22
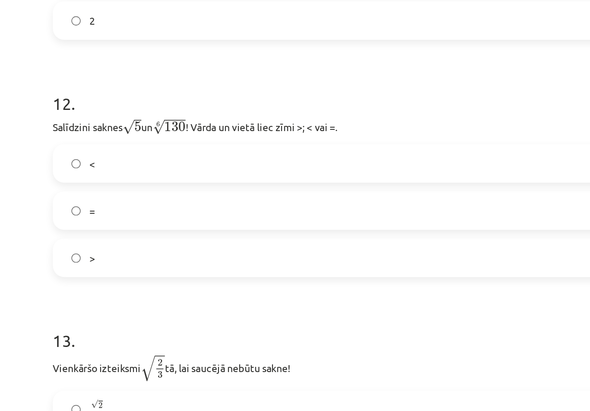
scroll to position [1762, 0]
click at [133, 186] on label "<" at bounding box center [295, 197] width 416 height 22
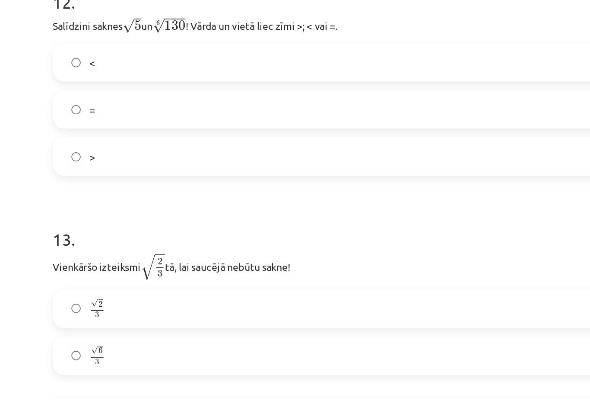
scroll to position [1823, 0]
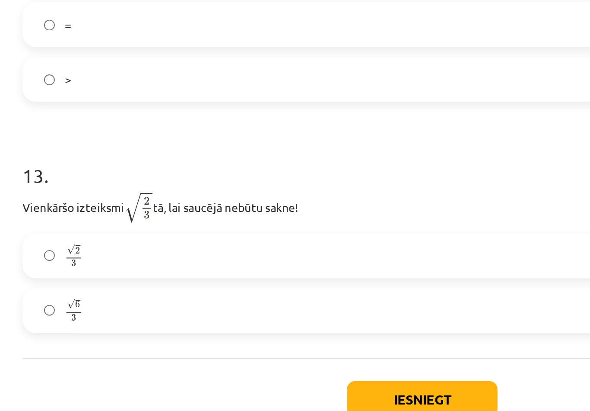
click at [91, 303] on label "√ 6 3 6 3" at bounding box center [295, 314] width 416 height 22
click at [256, 350] on button "Iesniegt" at bounding box center [295, 359] width 79 height 19
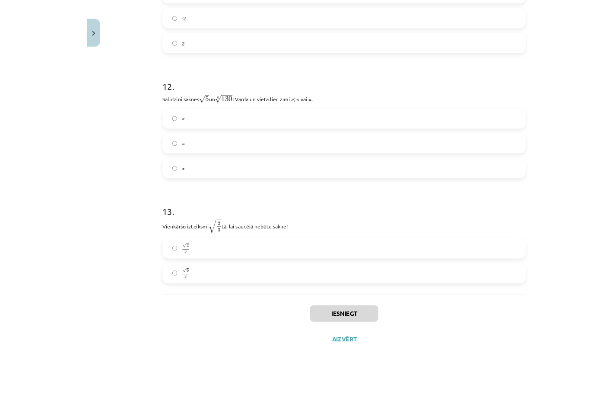
scroll to position [273, 0]
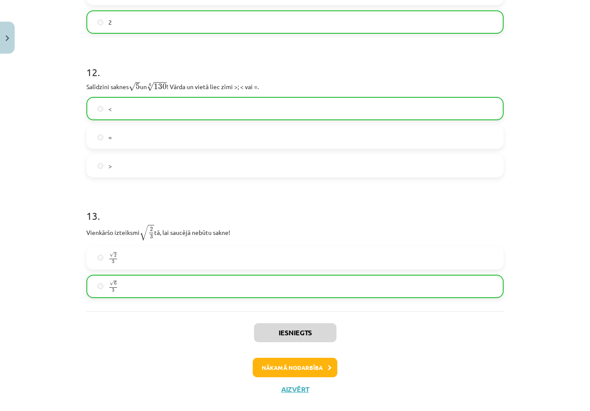
click at [288, 368] on button "Nākamā nodarbība" at bounding box center [295, 367] width 85 height 20
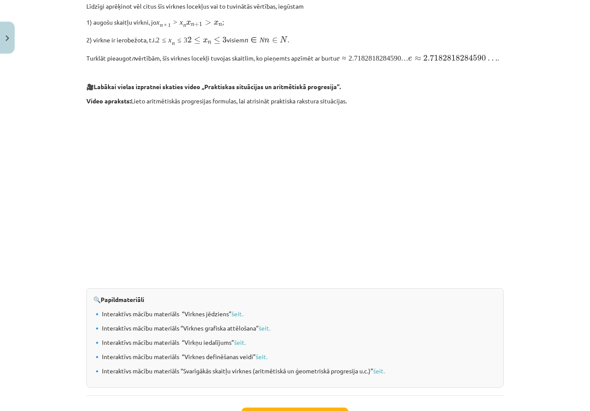
scroll to position [777, 0]
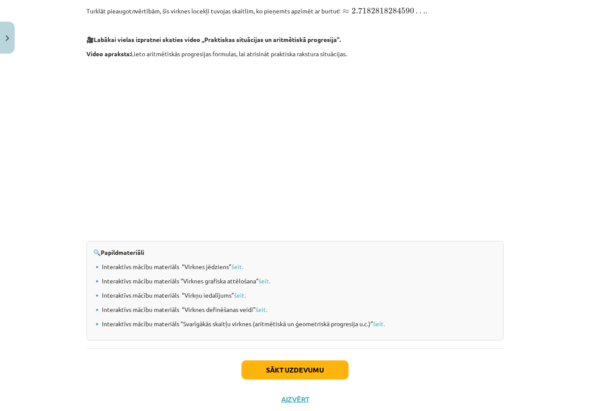
click at [312, 373] on button "Sākt uzdevumu" at bounding box center [295, 369] width 107 height 19
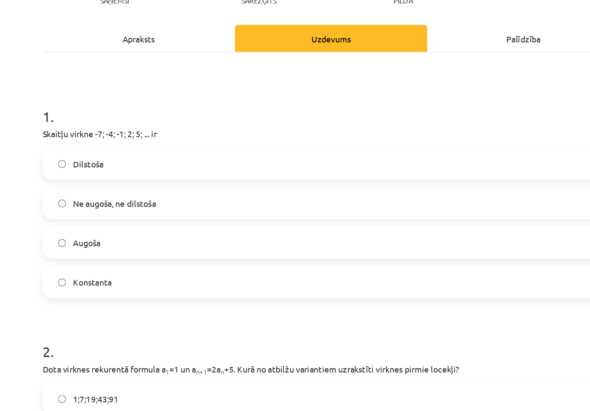
scroll to position [60, 0]
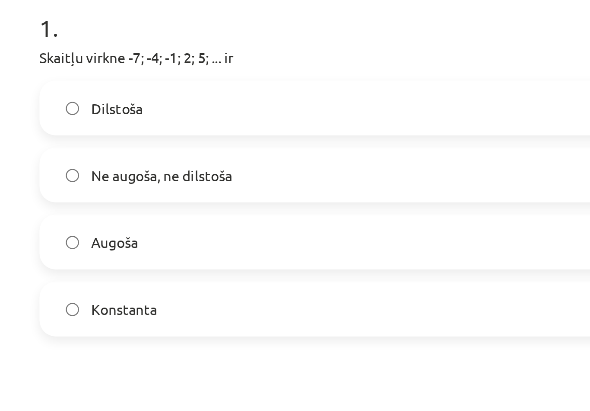
click at [197, 214] on label "Augoša" at bounding box center [295, 225] width 416 height 22
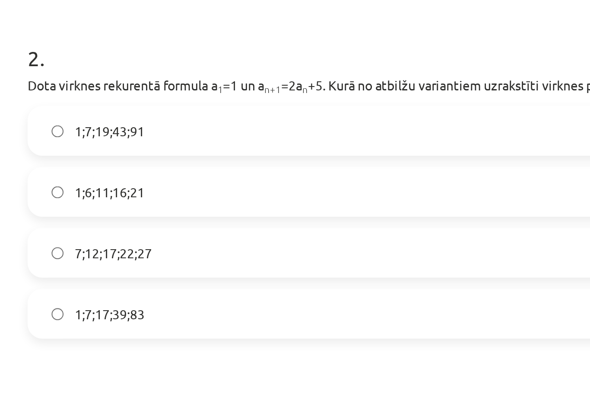
scroll to position [223, 0]
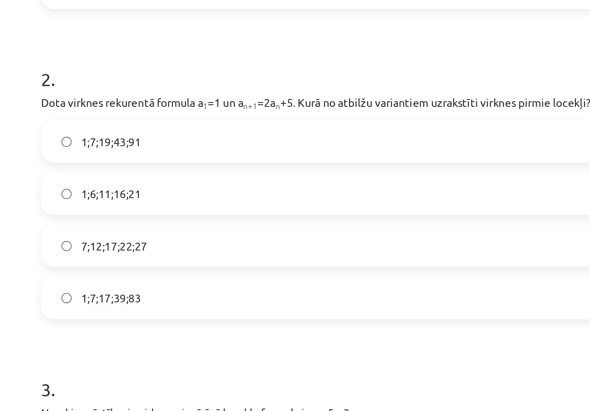
click at [118, 163] on label "1;7;19;43;91" at bounding box center [295, 174] width 416 height 22
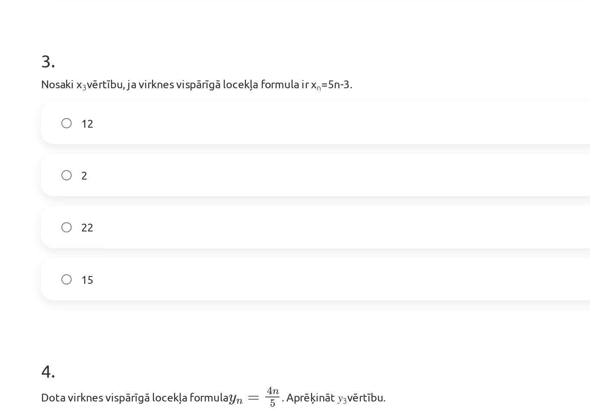
scroll to position [404, 0]
click at [277, 153] on label "12" at bounding box center [295, 164] width 416 height 22
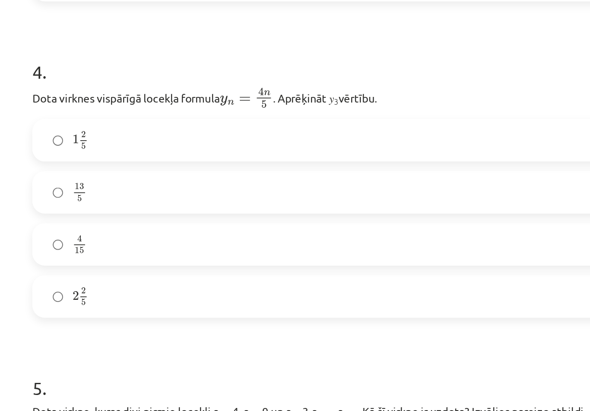
scroll to position [567, 0]
click at [239, 248] on label "2 2 5 2 2 5" at bounding box center [295, 259] width 416 height 22
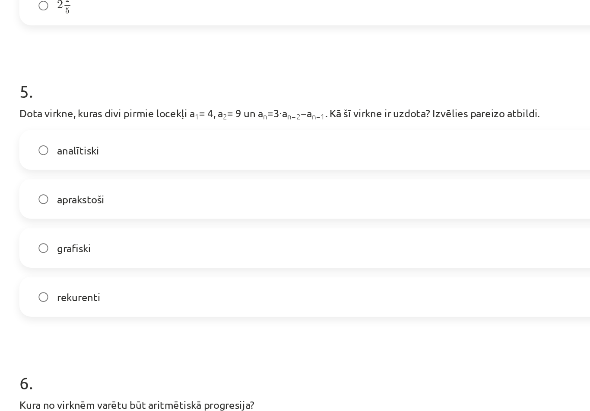
scroll to position [736, 0]
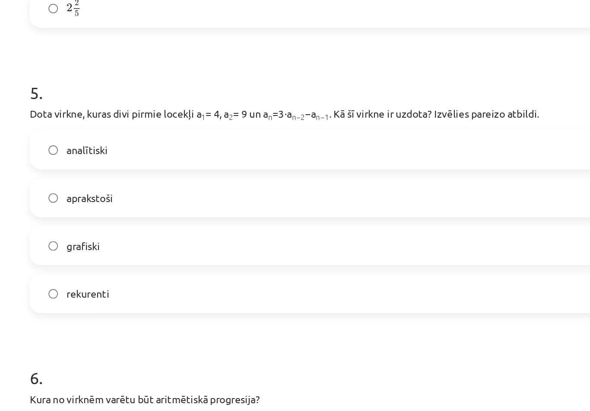
click at [278, 192] on label "aprakstoši" at bounding box center [295, 203] width 416 height 22
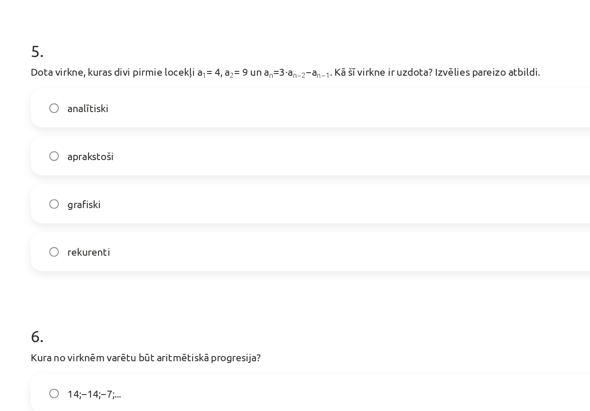
scroll to position [761, 0]
click at [248, 138] on label "analītiski" at bounding box center [295, 149] width 416 height 22
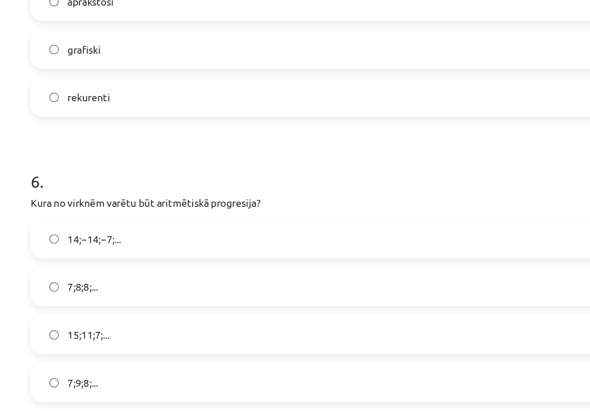
scroll to position [853, 0]
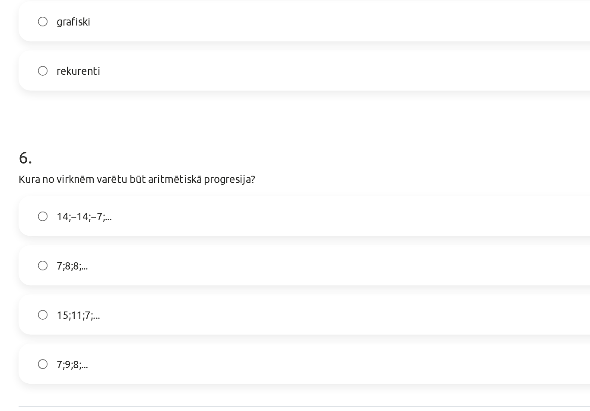
click at [87, 302] on label "7;9;8;..." at bounding box center [295, 313] width 416 height 22
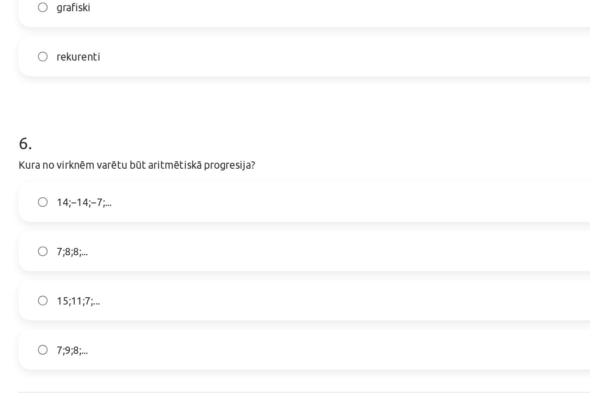
click at [87, 274] on label "15;11;7;..." at bounding box center [295, 285] width 416 height 22
click at [87, 302] on label "7;9;8;..." at bounding box center [295, 313] width 416 height 22
click at [87, 274] on label "15;11;7;..." at bounding box center [295, 285] width 416 height 22
click at [256, 350] on button "Iesniegt" at bounding box center [295, 359] width 79 height 19
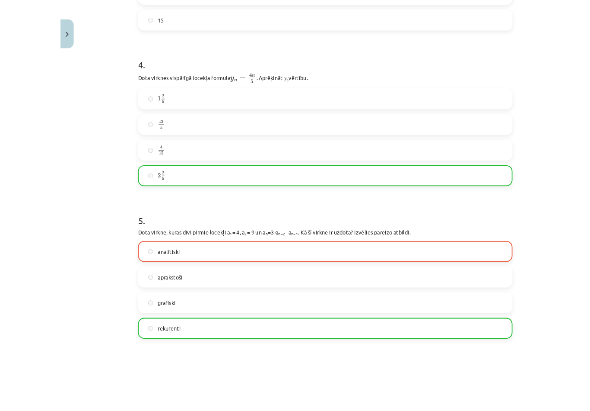
scroll to position [303, 0]
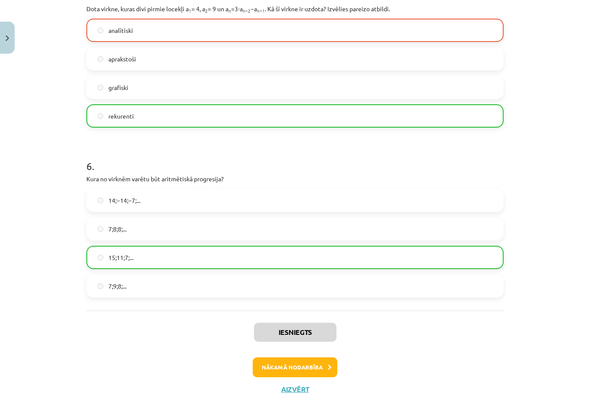
click at [305, 366] on button "Nākamā nodarbība" at bounding box center [295, 367] width 85 height 20
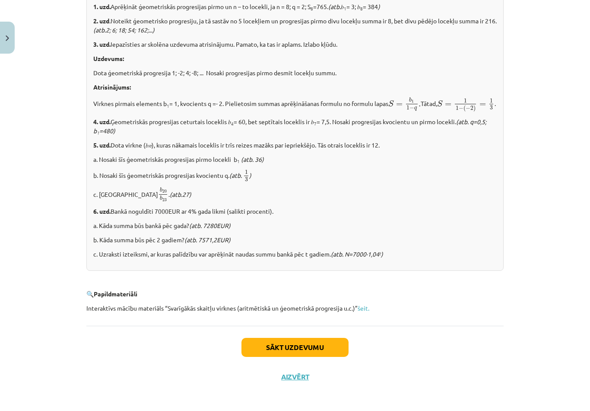
click at [317, 357] on button "Sākt uzdevumu" at bounding box center [295, 347] width 107 height 19
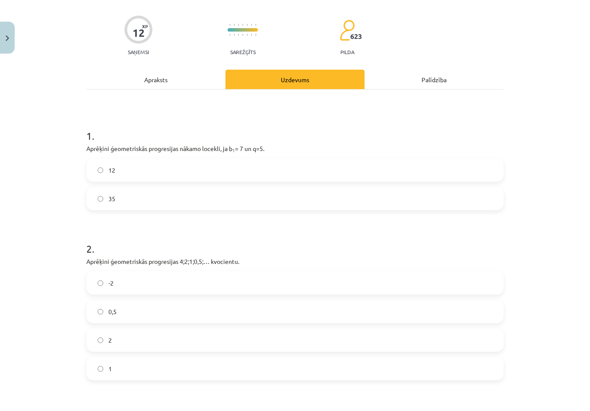
scroll to position [308, 0]
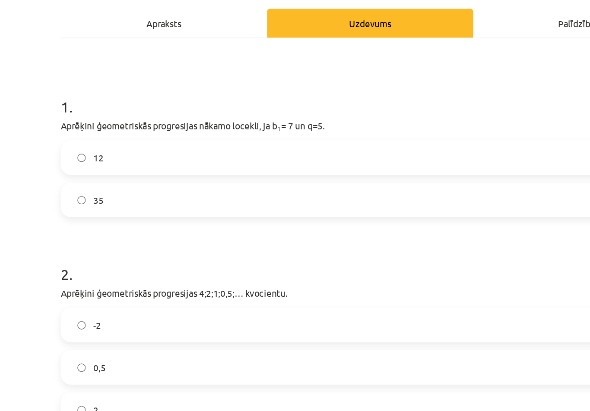
click at [340, 188] on label "35" at bounding box center [295, 199] width 416 height 22
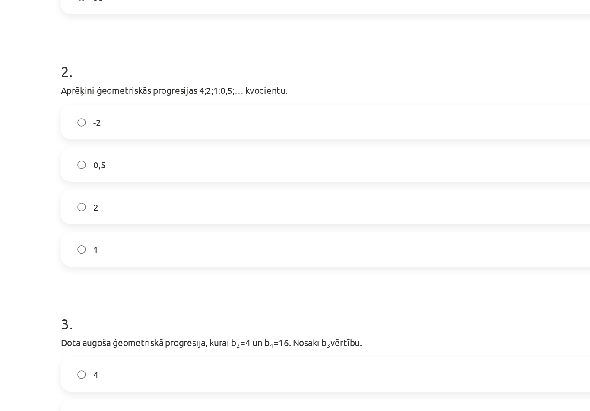
scroll to position [195, 0]
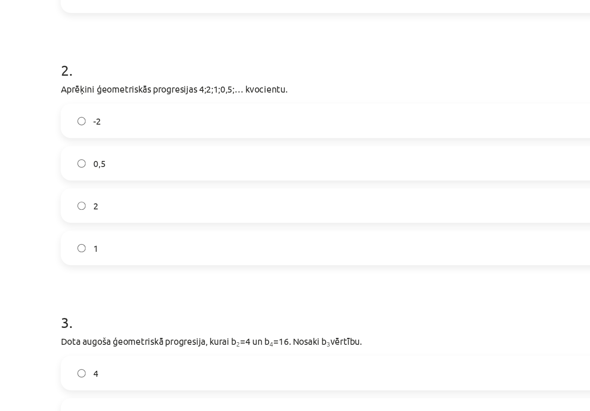
click at [287, 163] on label "0,5" at bounding box center [295, 174] width 416 height 22
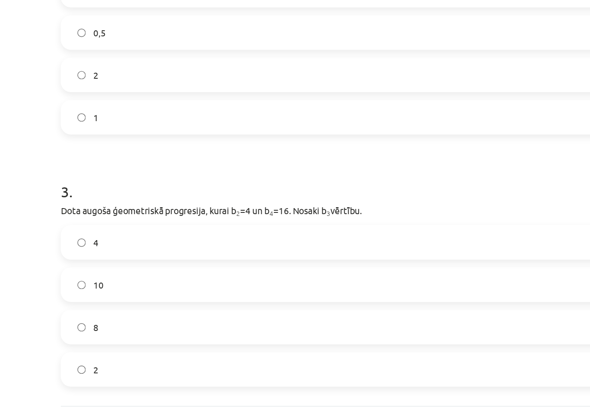
scroll to position [283, 0]
click at [106, 274] on label "8" at bounding box center [295, 285] width 416 height 22
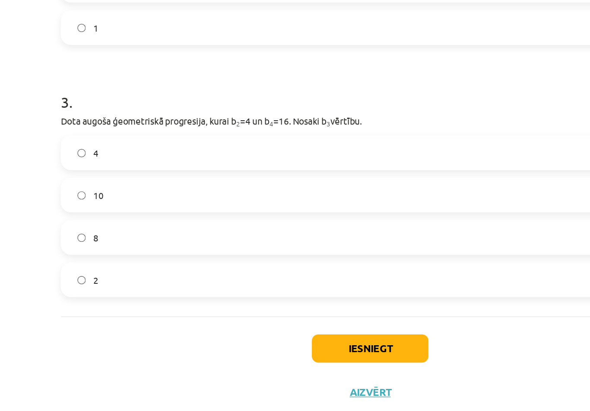
scroll to position [436, 0]
click at [256, 350] on button "Iesniegt" at bounding box center [295, 359] width 79 height 19
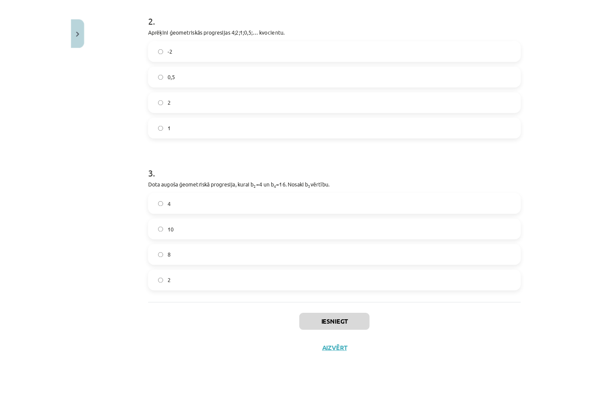
scroll to position [451, 0]
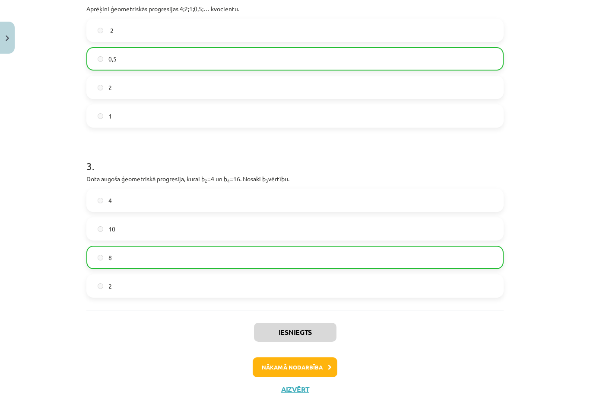
click at [313, 364] on button "Nākamā nodarbība" at bounding box center [295, 367] width 85 height 20
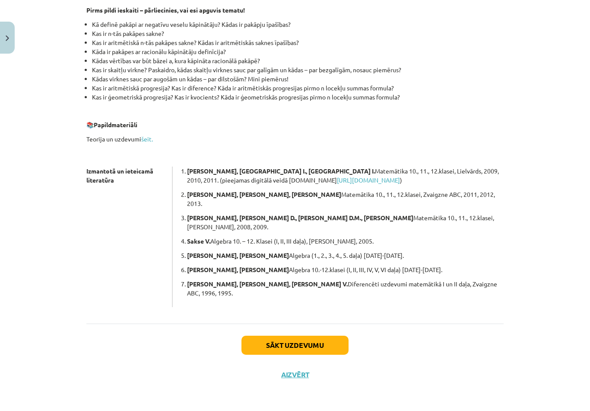
scroll to position [122, 0]
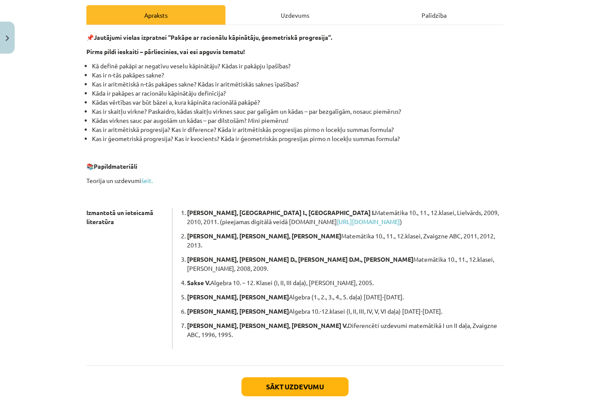
click at [325, 377] on button "Sākt uzdevumu" at bounding box center [295, 386] width 107 height 19
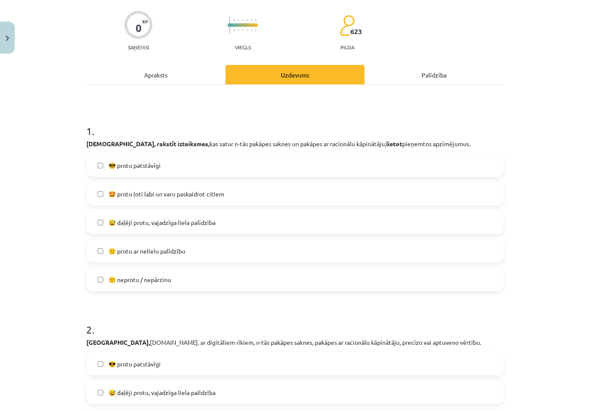
scroll to position [62, 0]
click at [199, 255] on label "🙂 protu ar nelielu palīdzību" at bounding box center [295, 251] width 416 height 22
click at [219, 221] on label "😅 daļēji protu, vajadzīga liela palīdzība" at bounding box center [295, 222] width 416 height 22
click at [211, 253] on label "🙂 protu ar nelielu palīdzību" at bounding box center [295, 251] width 416 height 22
click at [230, 191] on label "🤩 protu ļoti labi un varu paskaidrot citiem" at bounding box center [295, 194] width 416 height 22
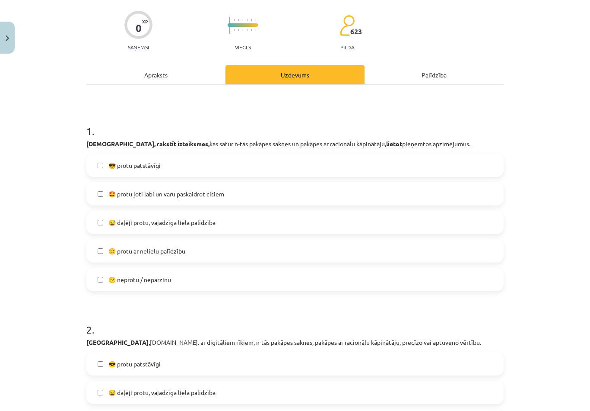
click at [225, 219] on label "😅 daļēji protu, vajadzīga liela palīdzība" at bounding box center [295, 222] width 416 height 22
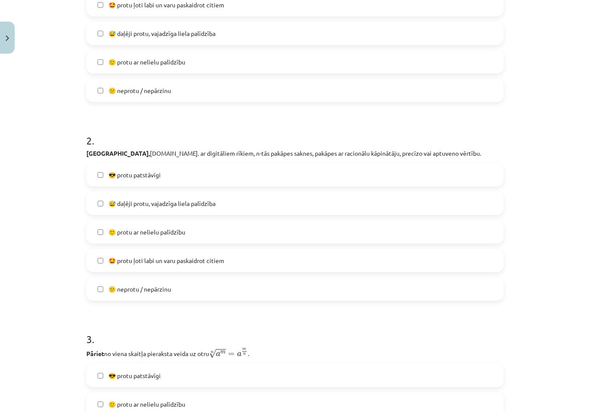
scroll to position [251, 0]
click at [252, 203] on label "😅 daļēji protu, vajadzīga liela palīdzība" at bounding box center [295, 203] width 416 height 22
click at [258, 179] on label "😎 protu patstāvīgi" at bounding box center [295, 175] width 416 height 22
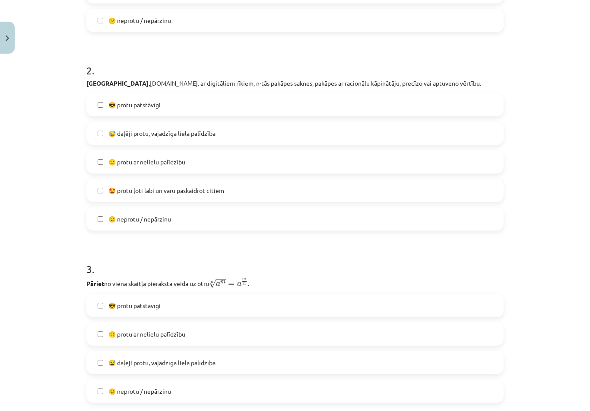
scroll to position [322, 0]
click at [280, 131] on label "😅 daļēji protu, vajadzīga liela palīdzība" at bounding box center [295, 132] width 416 height 22
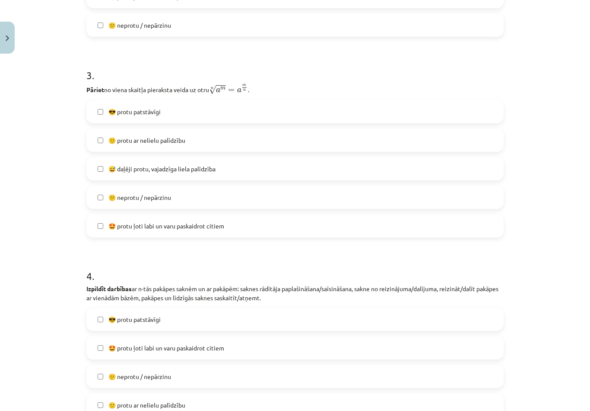
scroll to position [515, 0]
click at [298, 112] on label "😎 protu patstāvīgi" at bounding box center [295, 112] width 416 height 22
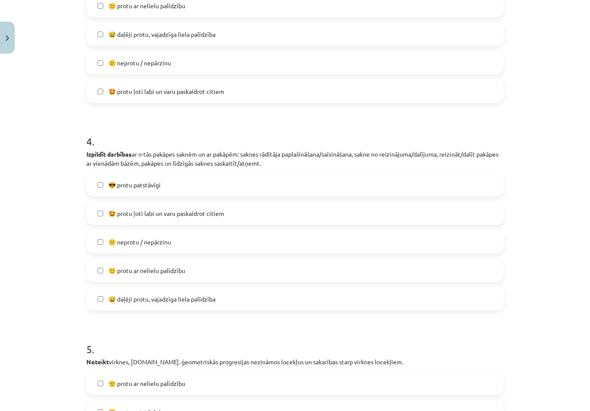
click at [257, 183] on label "😎 protu patstāvīgi" at bounding box center [295, 185] width 416 height 22
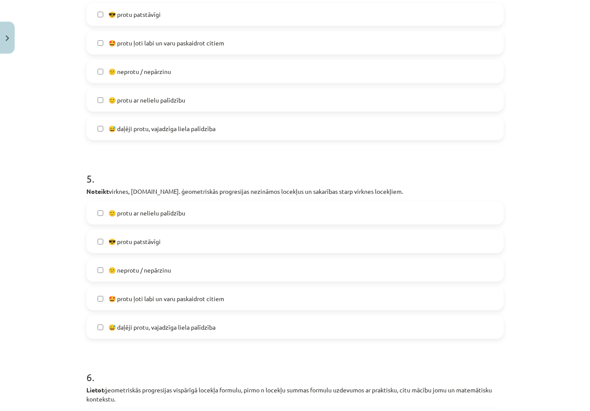
click at [227, 239] on label "😎 protu patstāvīgi" at bounding box center [295, 241] width 416 height 22
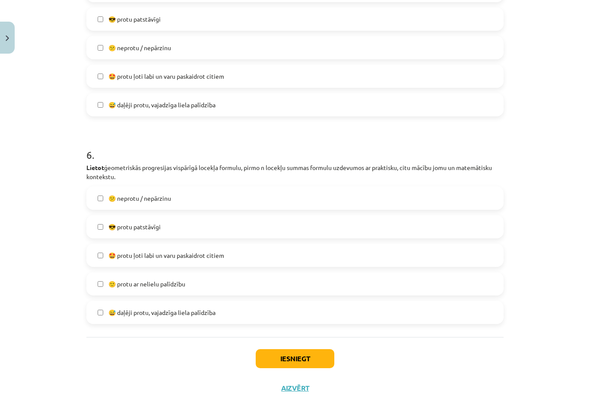
scroll to position [1041, 0]
click at [240, 234] on label "😎 protu patstāvīgi" at bounding box center [295, 227] width 416 height 22
click at [282, 362] on button "Iesniegt" at bounding box center [295, 358] width 79 height 19
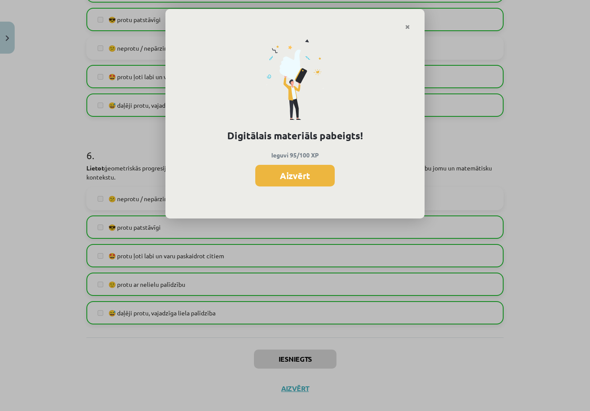
click at [299, 176] on button "Aizvērt" at bounding box center [295, 176] width 80 height 22
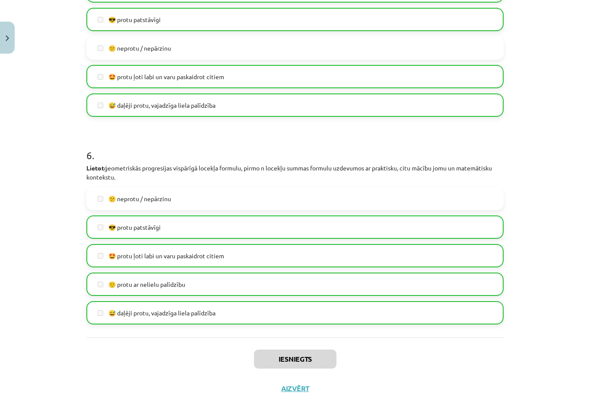
click at [292, 385] on button "Aizvērt" at bounding box center [295, 388] width 33 height 9
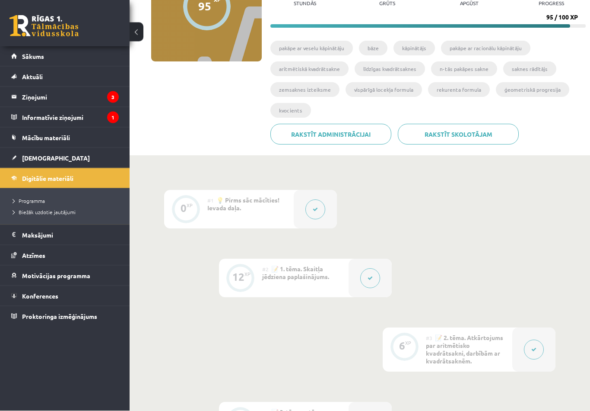
scroll to position [0, 0]
